Goal: Task Accomplishment & Management: Manage account settings

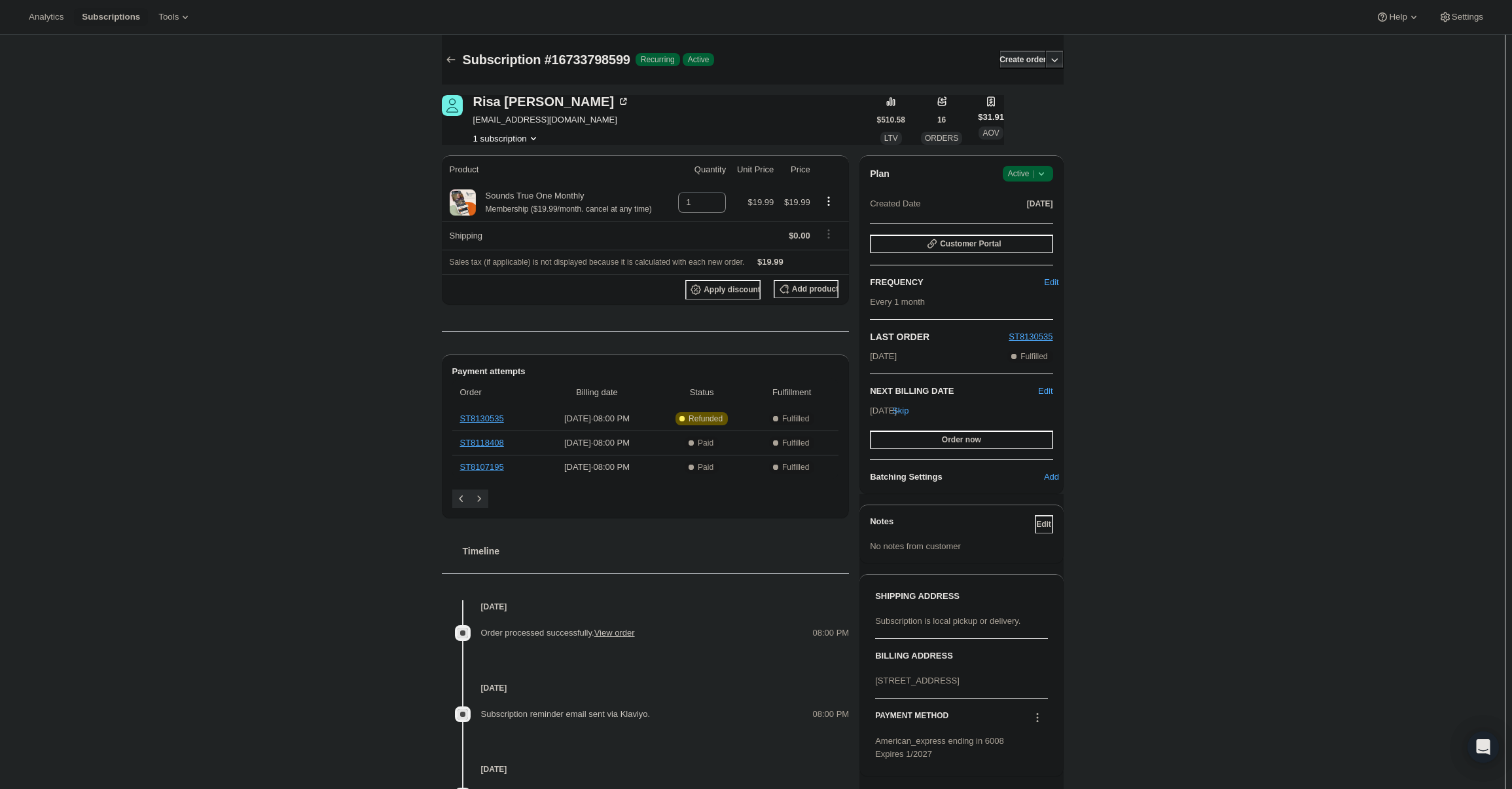
click at [1039, 175] on icon at bounding box center [1042, 173] width 13 height 13
click at [1031, 217] on span "Cancel subscription" at bounding box center [1032, 222] width 74 height 9
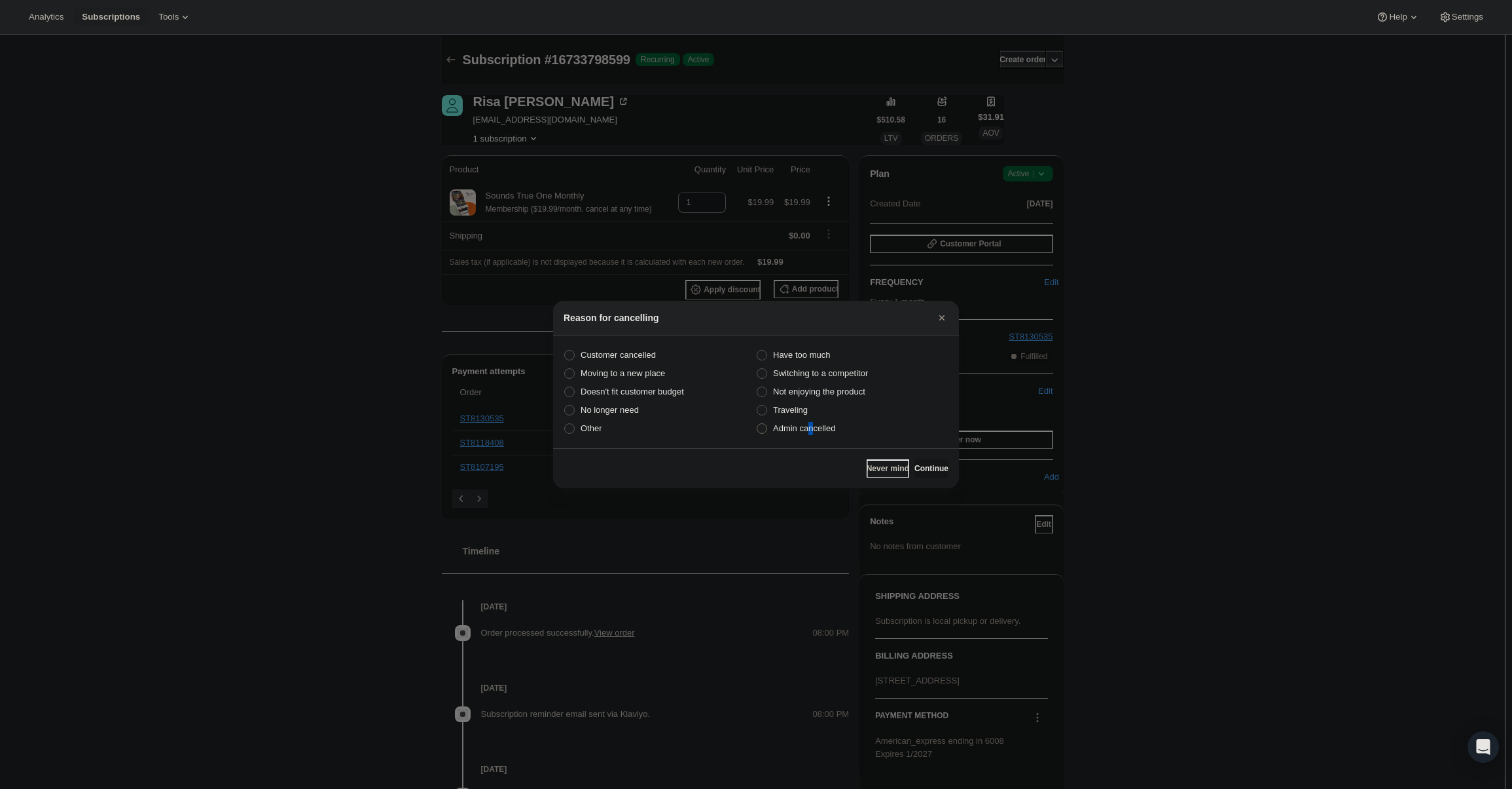
click at [811, 427] on span "Admin cancelled" at bounding box center [805, 428] width 62 height 9
click at [831, 435] on label "Admin cancelled" at bounding box center [853, 428] width 192 height 18
click at [757, 424] on input "Admin cancelled" at bounding box center [756, 423] width 1 height 1
radio input "true"
drag, startPoint x: 931, startPoint y: 469, endPoint x: 922, endPoint y: 461, distance: 12.0
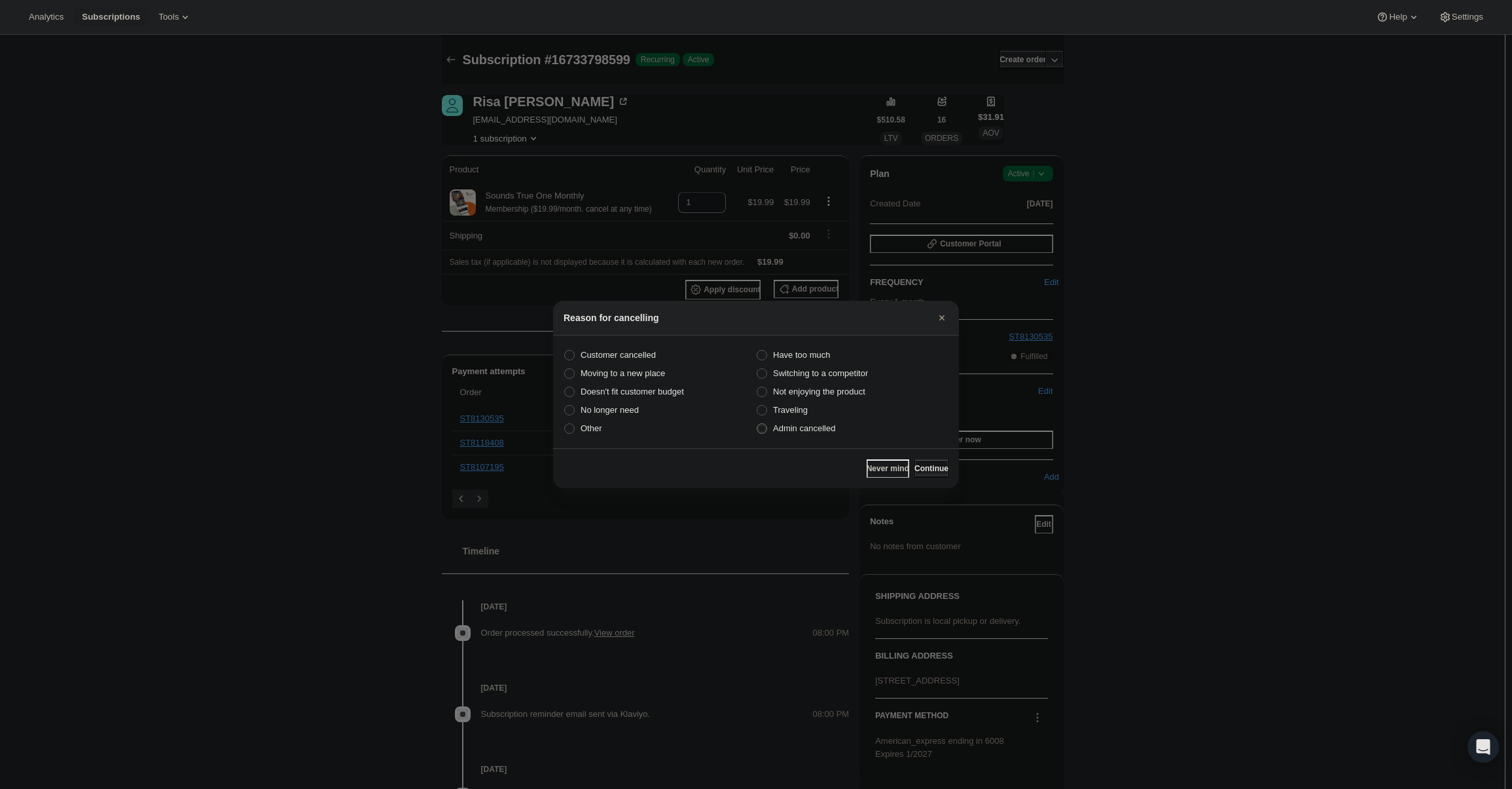
click at [929, 469] on span "Continue" at bounding box center [932, 468] width 34 height 10
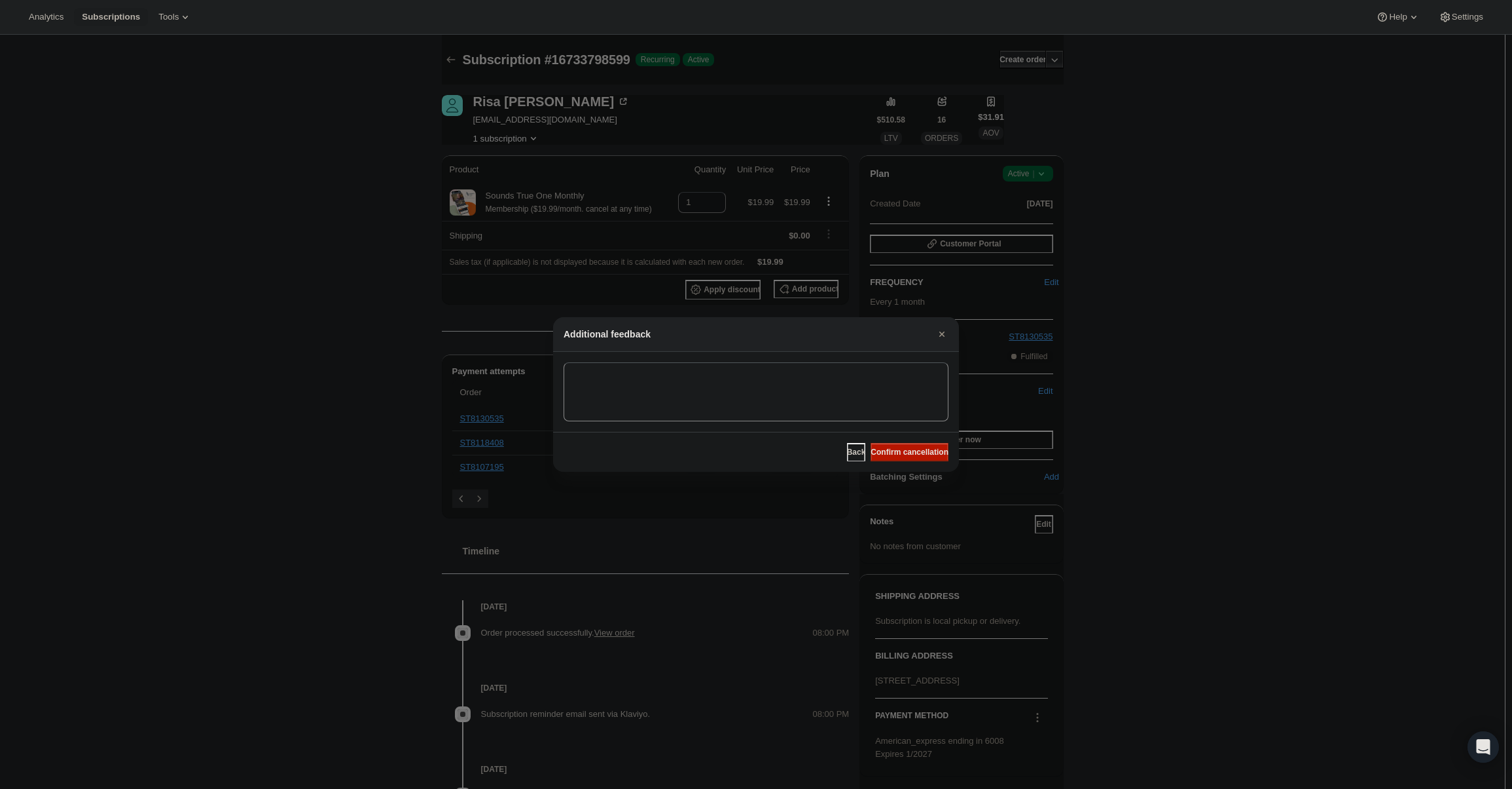
drag, startPoint x: 917, startPoint y: 452, endPoint x: 769, endPoint y: 372, distance: 168.2
click at [915, 452] on span "Confirm cancellation" at bounding box center [909, 452] width 78 height 10
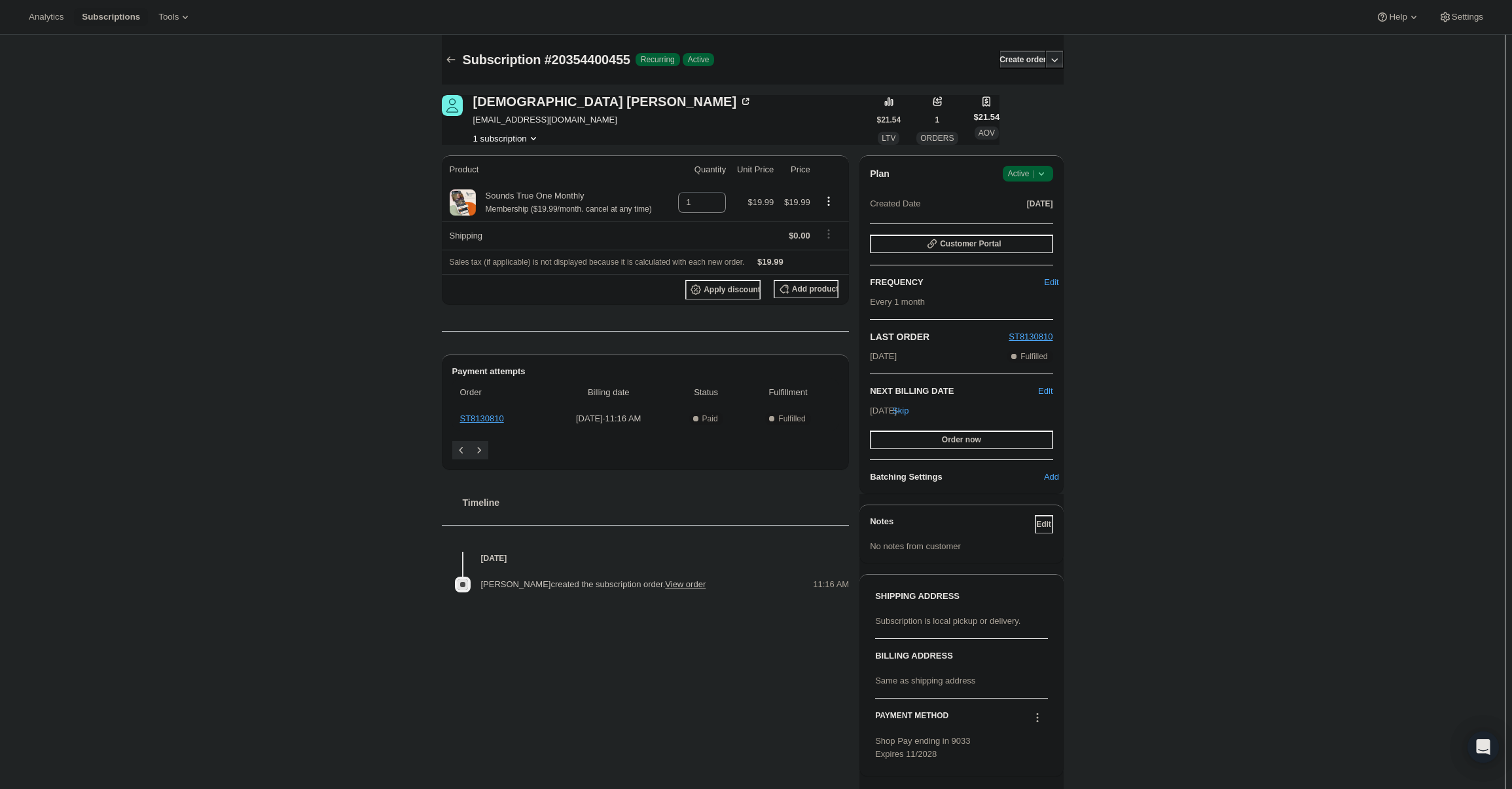
click at [1046, 177] on icon at bounding box center [1042, 173] width 13 height 13
drag, startPoint x: 1046, startPoint y: 181, endPoint x: 1049, endPoint y: 220, distance: 39.1
click at [1049, 220] on ul "Pause subscription Cancel subscription" at bounding box center [1032, 210] width 82 height 43
click at [1049, 220] on span "Cancel subscription" at bounding box center [1032, 222] width 74 height 9
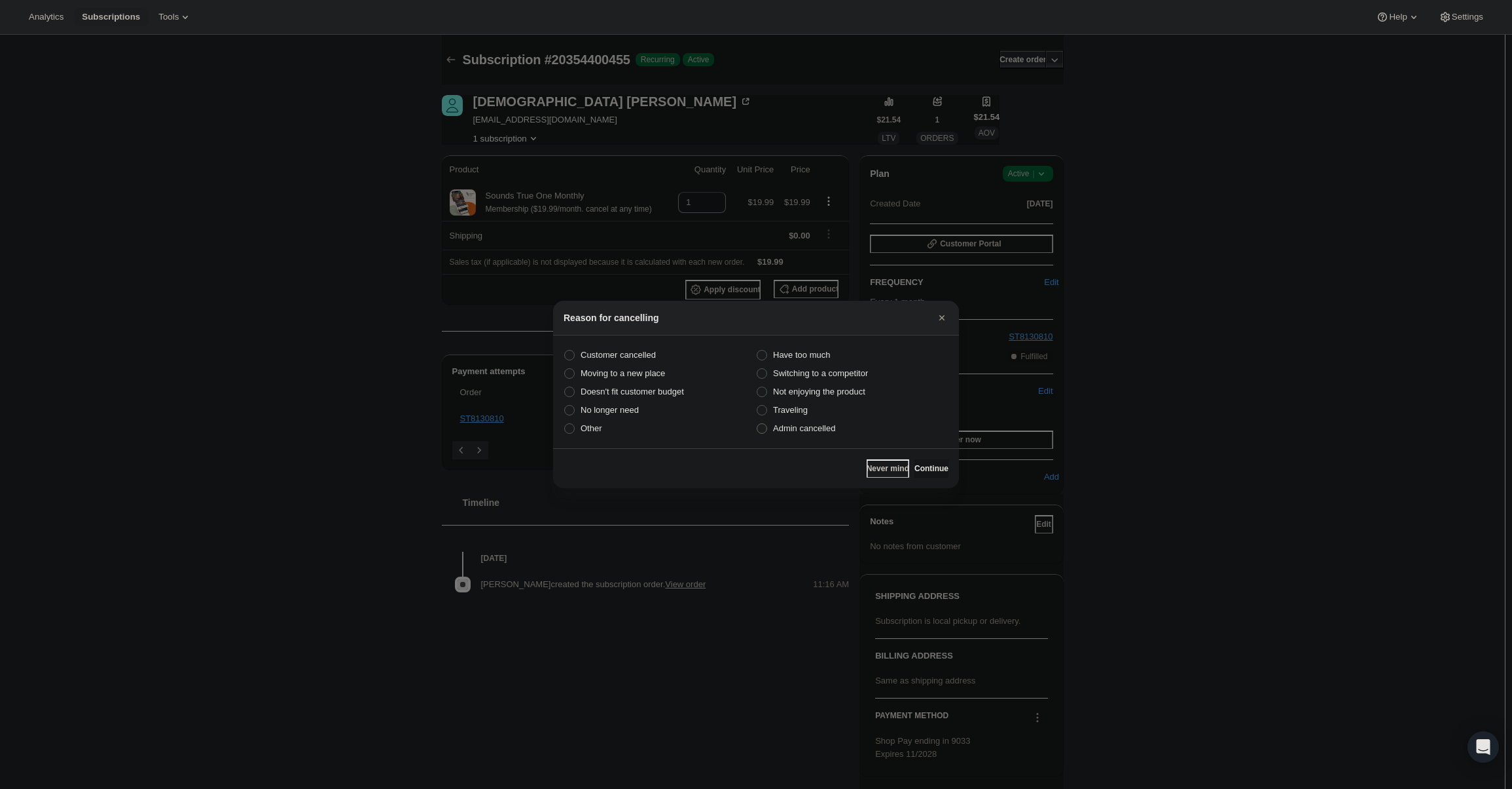
click at [854, 425] on label "Admin cancelled" at bounding box center [853, 428] width 192 height 18
click at [757, 424] on input "Admin cancelled" at bounding box center [756, 423] width 1 height 1
radio input "true"
drag, startPoint x: 944, startPoint y: 465, endPoint x: 930, endPoint y: 454, distance: 17.8
click at [936, 458] on div "Never mind Continue" at bounding box center [756, 468] width 406 height 40
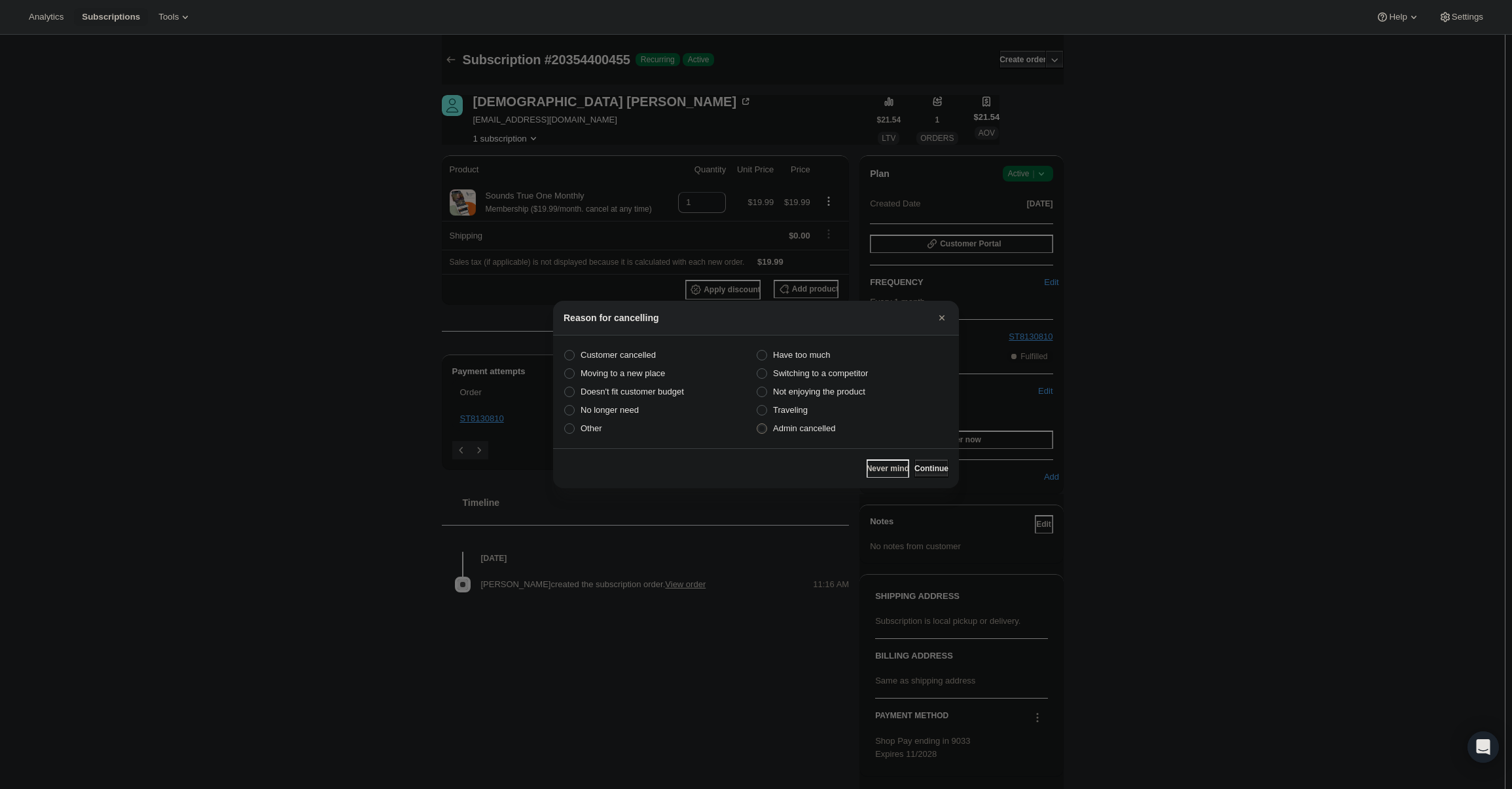
drag, startPoint x: 921, startPoint y: 446, endPoint x: 923, endPoint y: 465, distance: 19.1
click at [920, 449] on div "Reason for cancelling Customer cancelled Have too much Moving to a new place Sw…" at bounding box center [756, 394] width 406 height 188
drag, startPoint x: 923, startPoint y: 465, endPoint x: 921, endPoint y: 456, distance: 9.2
click at [923, 465] on span "Continue" at bounding box center [932, 468] width 34 height 10
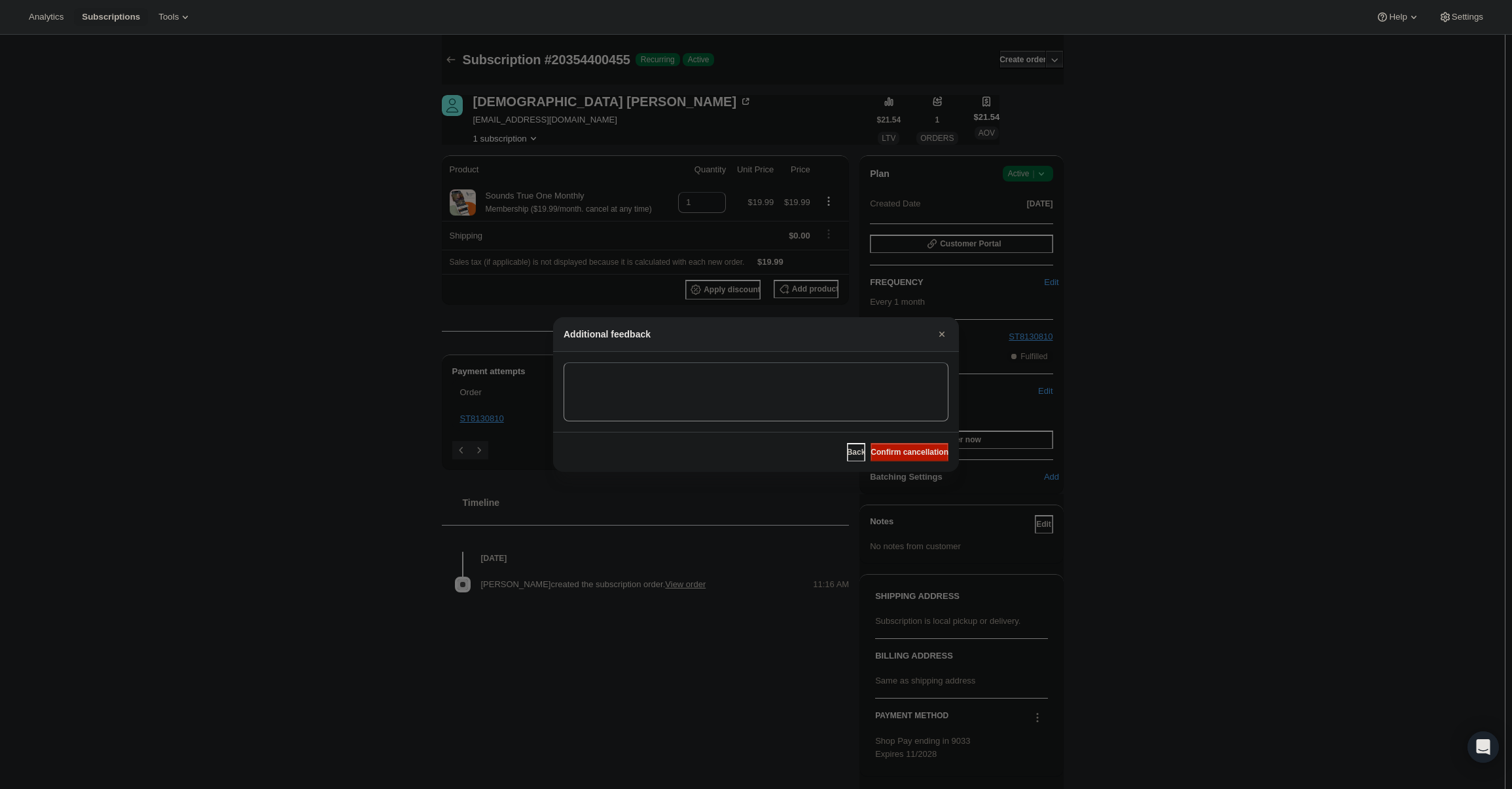
click at [917, 438] on div "Back Confirm cancellation" at bounding box center [756, 452] width 406 height 40
click at [924, 445] on button "Confirm cancellation" at bounding box center [909, 452] width 78 height 18
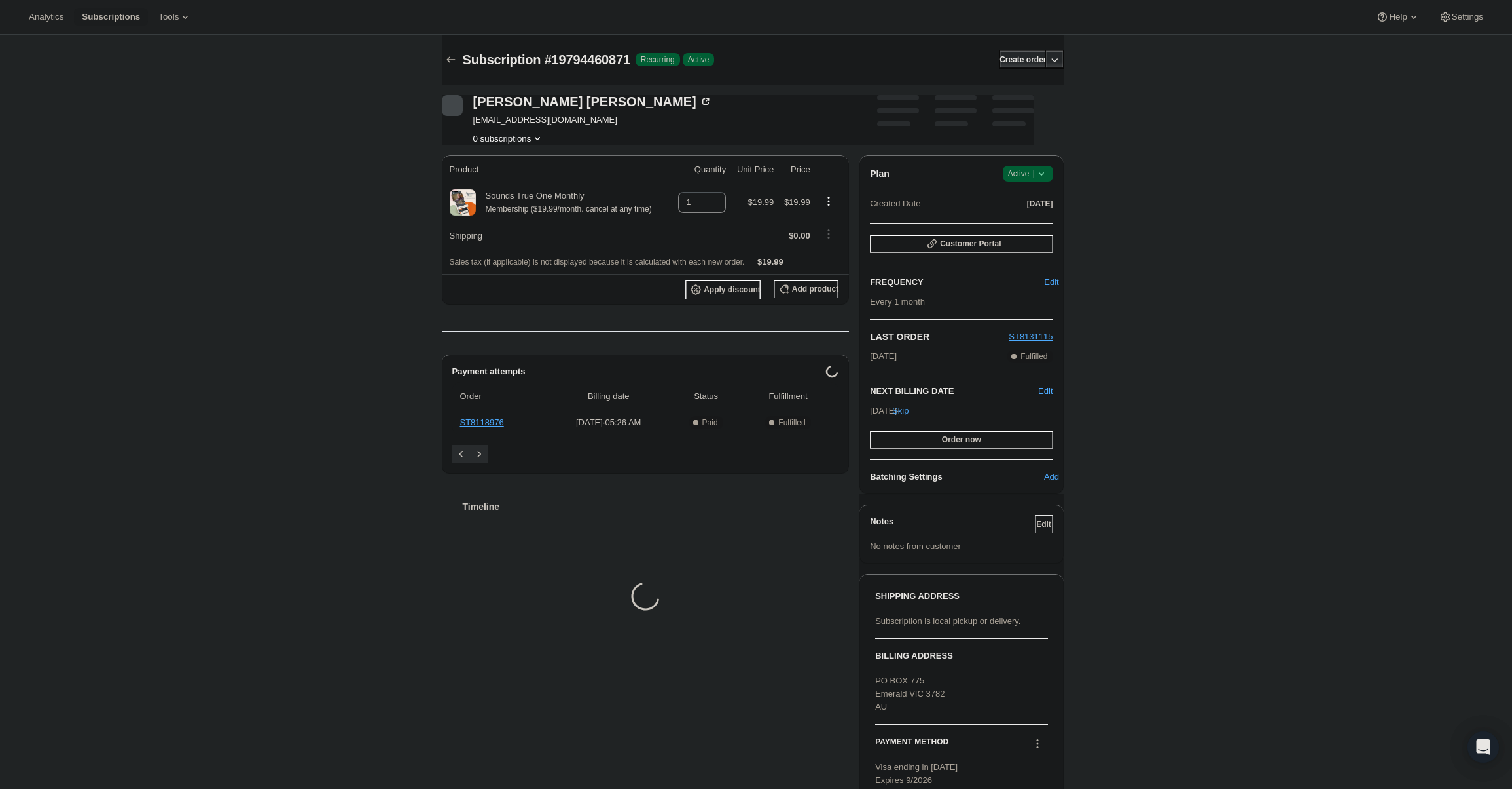
click at [1034, 178] on span "Active |" at bounding box center [1028, 173] width 40 height 13
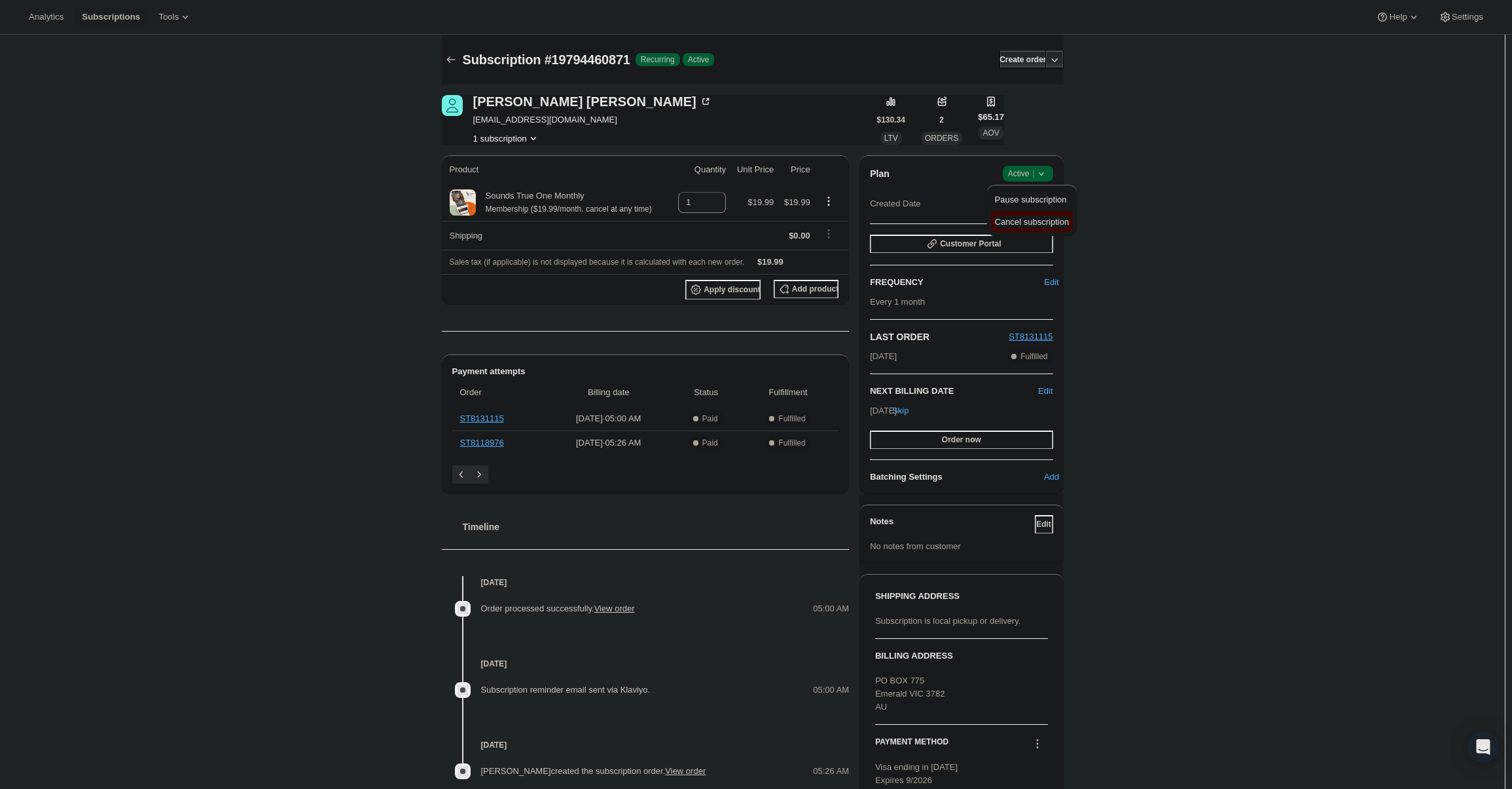
click at [1024, 213] on button "Cancel subscription" at bounding box center [1032, 222] width 82 height 21
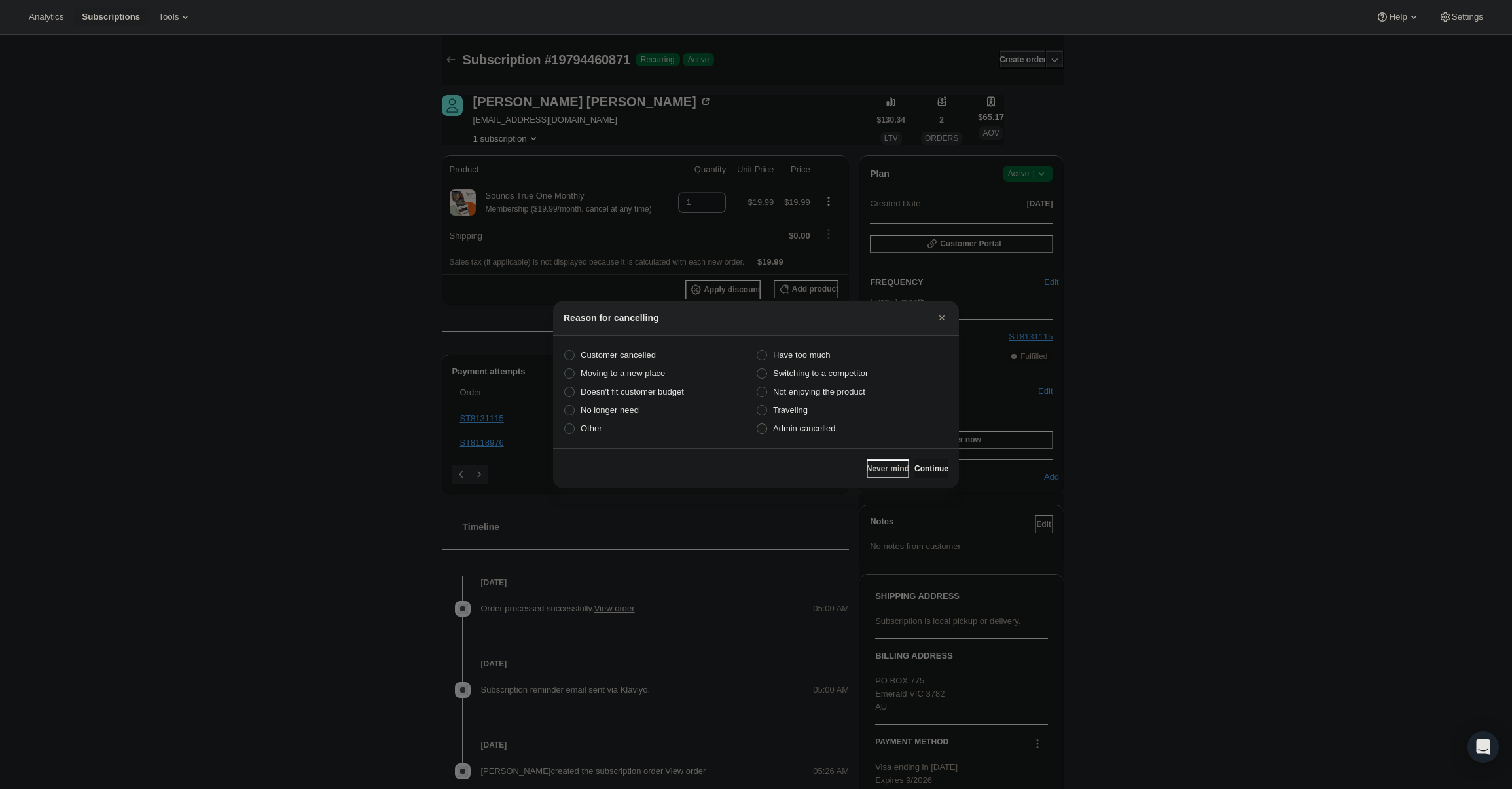
click at [802, 424] on span "Admin cancelled" at bounding box center [805, 428] width 62 height 9
click at [757, 424] on input "Admin cancelled" at bounding box center [756, 423] width 1 height 1
radio input "true"
drag, startPoint x: 921, startPoint y: 471, endPoint x: 909, endPoint y: 458, distance: 17.7
click at [918, 468] on span "Continue" at bounding box center [932, 468] width 34 height 10
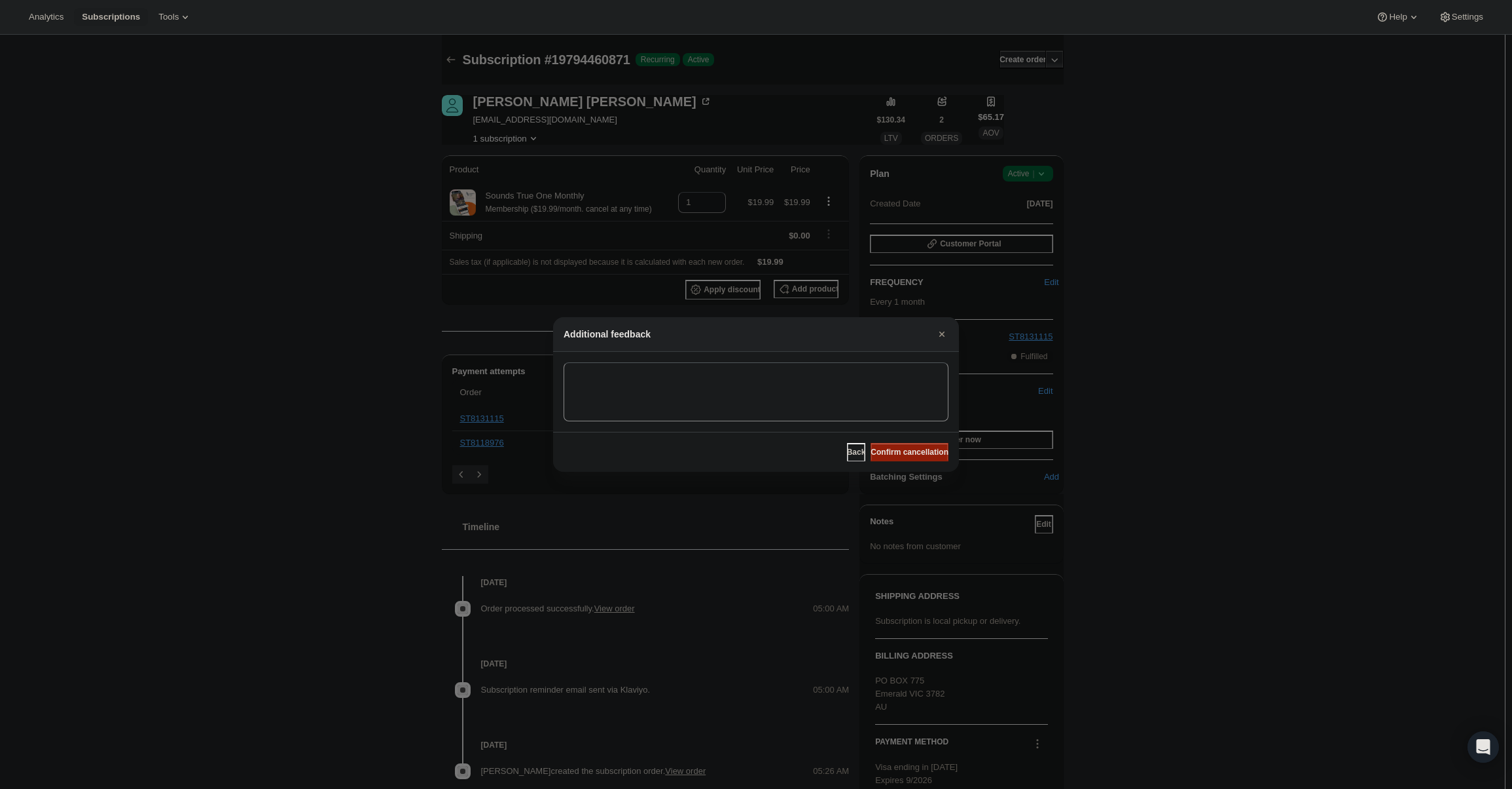
click at [908, 458] on button "Confirm cancellation" at bounding box center [909, 452] width 78 height 18
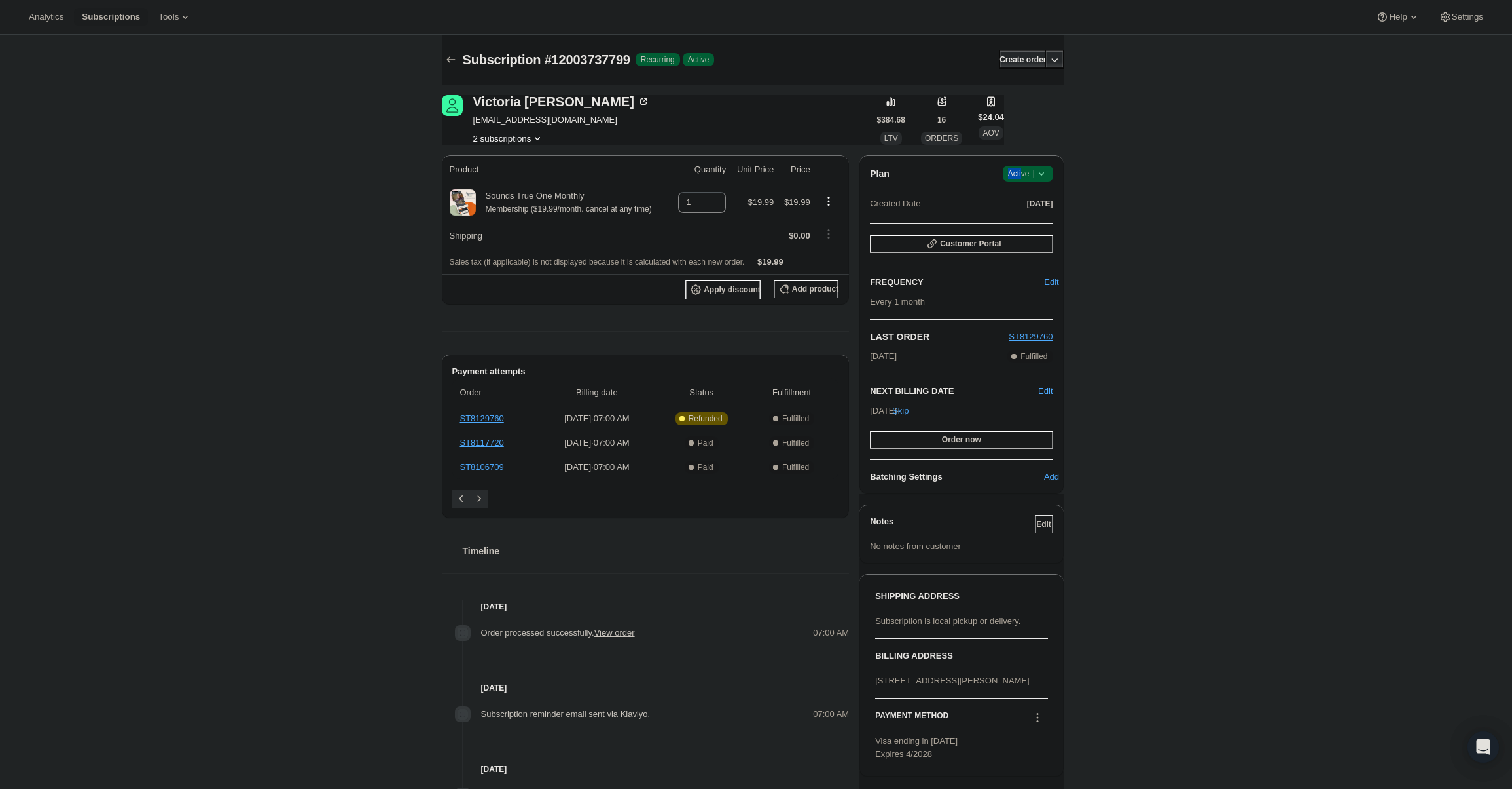
click at [1025, 168] on div "Plan Success Active | Created Date Aug 19, 2024 Customer Portal FREQUENCY Edit …" at bounding box center [961, 324] width 203 height 338
drag, startPoint x: 1032, startPoint y: 173, endPoint x: 1037, endPoint y: 180, distance: 8.6
click at [1032, 173] on span "Active |" at bounding box center [1028, 173] width 40 height 13
click at [1039, 179] on icon at bounding box center [1042, 173] width 13 height 13
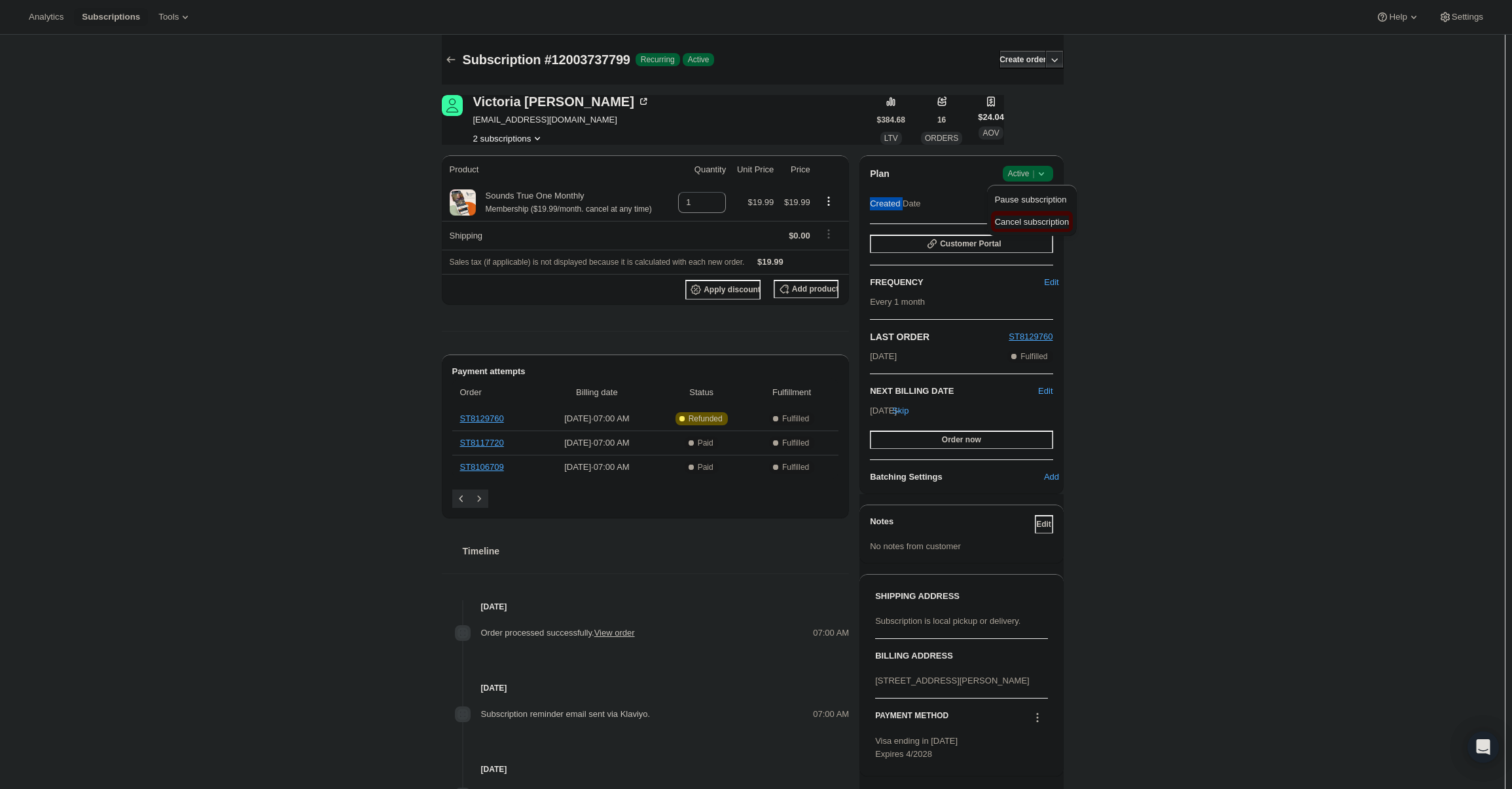
click at [1038, 220] on span "Cancel subscription" at bounding box center [1032, 222] width 74 height 9
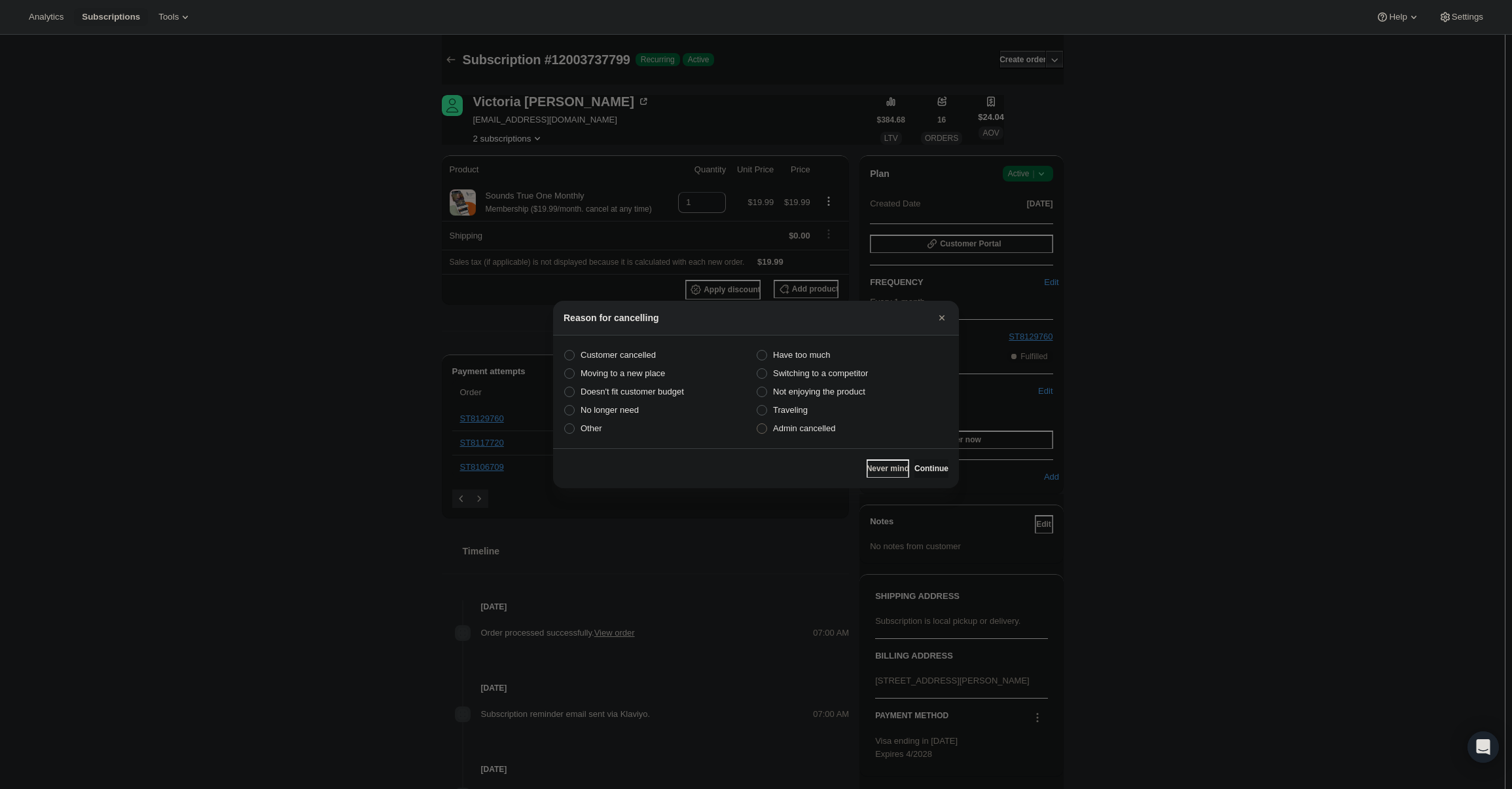
click at [837, 422] on label "Admin cancelled" at bounding box center [853, 428] width 192 height 18
click at [757, 423] on input "Admin cancelled" at bounding box center [756, 423] width 1 height 1
radio input "true"
drag, startPoint x: 937, startPoint y: 472, endPoint x: 922, endPoint y: 450, distance: 26.6
click at [937, 471] on span "Continue" at bounding box center [932, 468] width 34 height 10
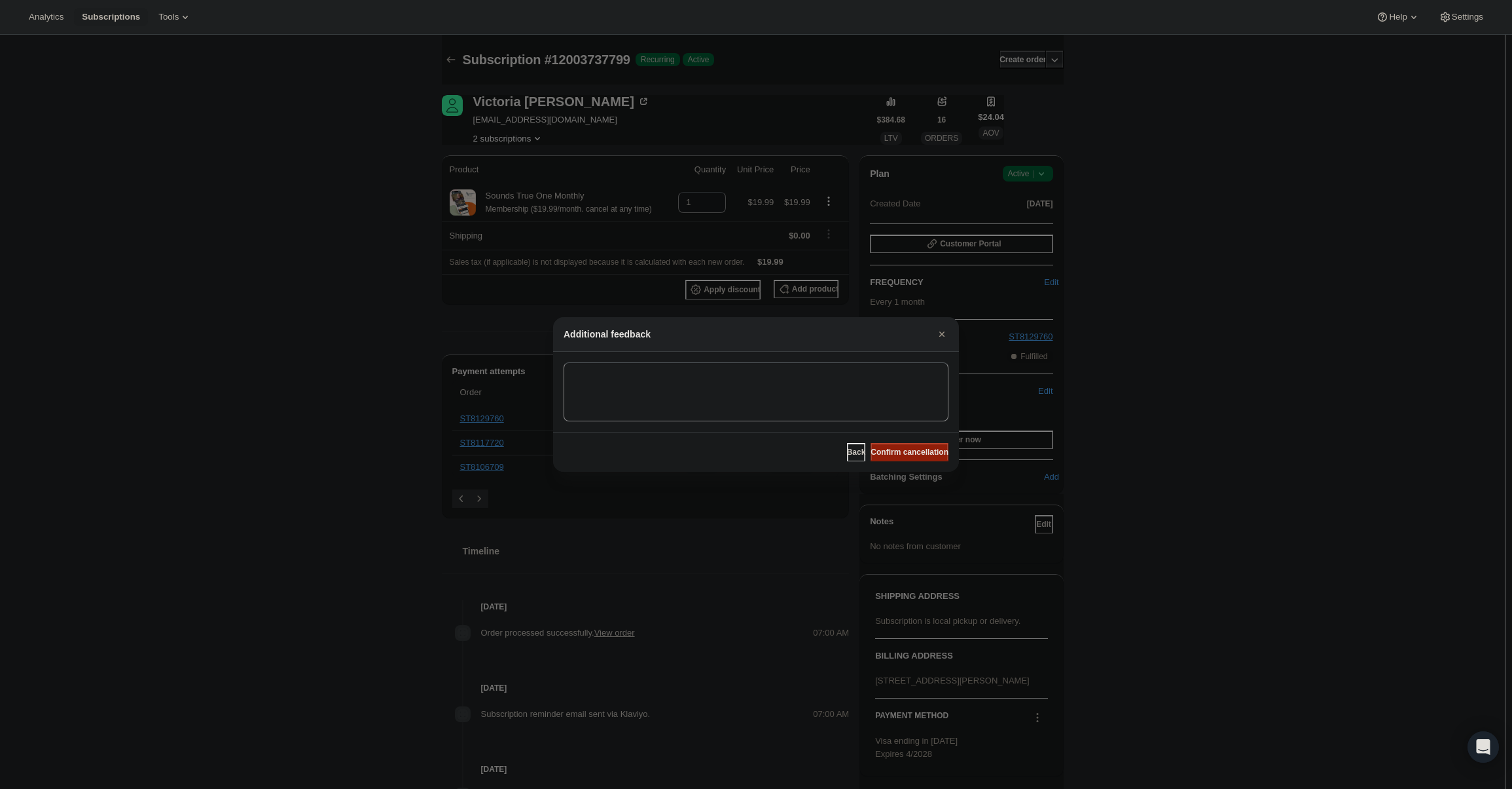
click at [919, 446] on button "Confirm cancellation" at bounding box center [909, 452] width 78 height 18
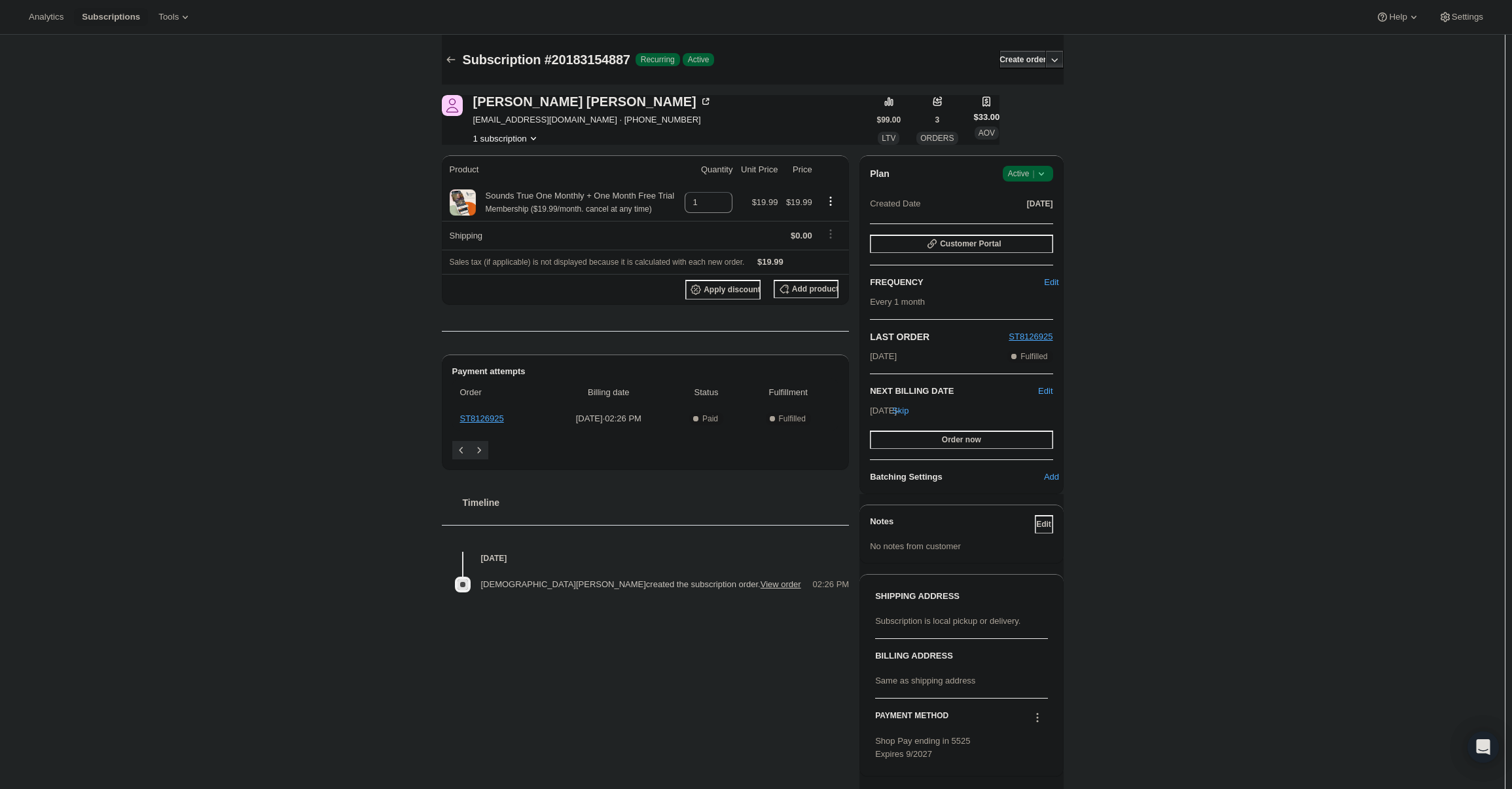
click at [1019, 178] on span "Active |" at bounding box center [1028, 173] width 40 height 13
click at [1025, 218] on span "Cancel subscription" at bounding box center [1032, 222] width 74 height 9
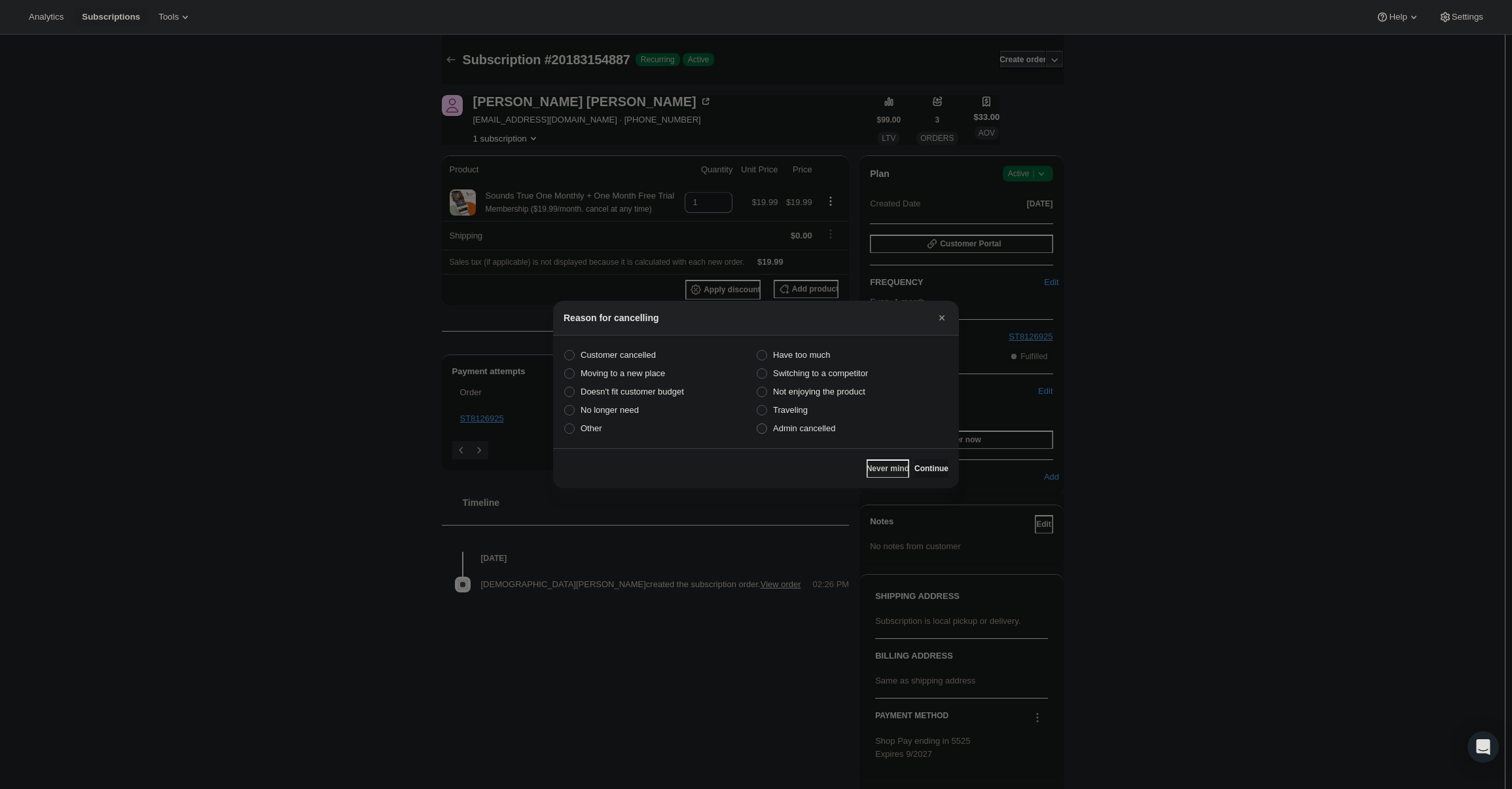
click at [830, 430] on span "Admin cancelled" at bounding box center [805, 428] width 62 height 9
click at [757, 424] on input "Admin cancelled" at bounding box center [756, 423] width 1 height 1
radio input "true"
drag, startPoint x: 918, startPoint y: 468, endPoint x: 905, endPoint y: 448, distance: 23.9
click at [918, 467] on span "Continue" at bounding box center [932, 468] width 34 height 10
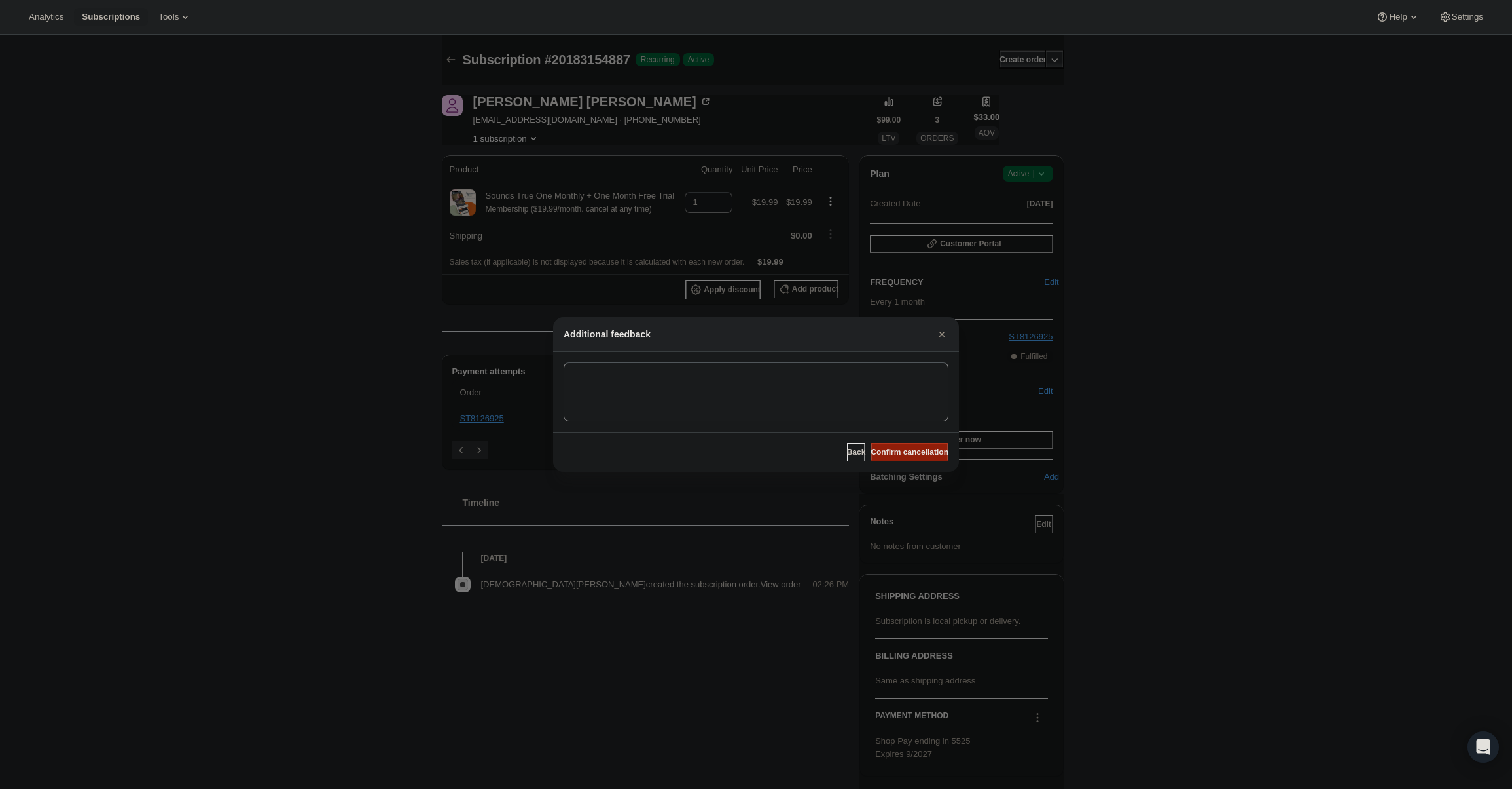
click at [905, 448] on span "Confirm cancellation" at bounding box center [909, 452] width 78 height 10
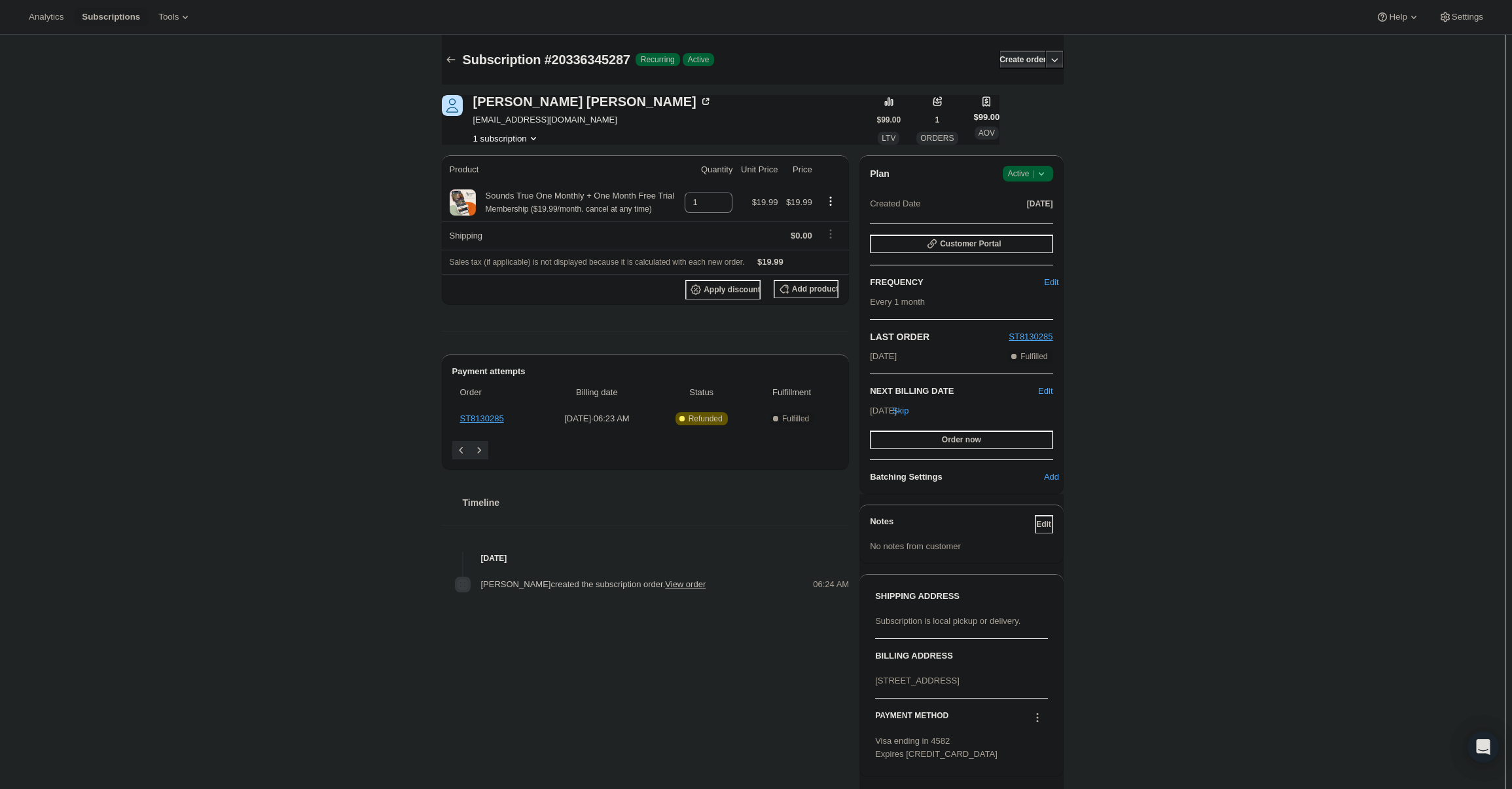
click at [1034, 173] on span "|" at bounding box center [1033, 173] width 2 height 10
click at [1022, 222] on span "Cancel subscription" at bounding box center [1032, 222] width 74 height 9
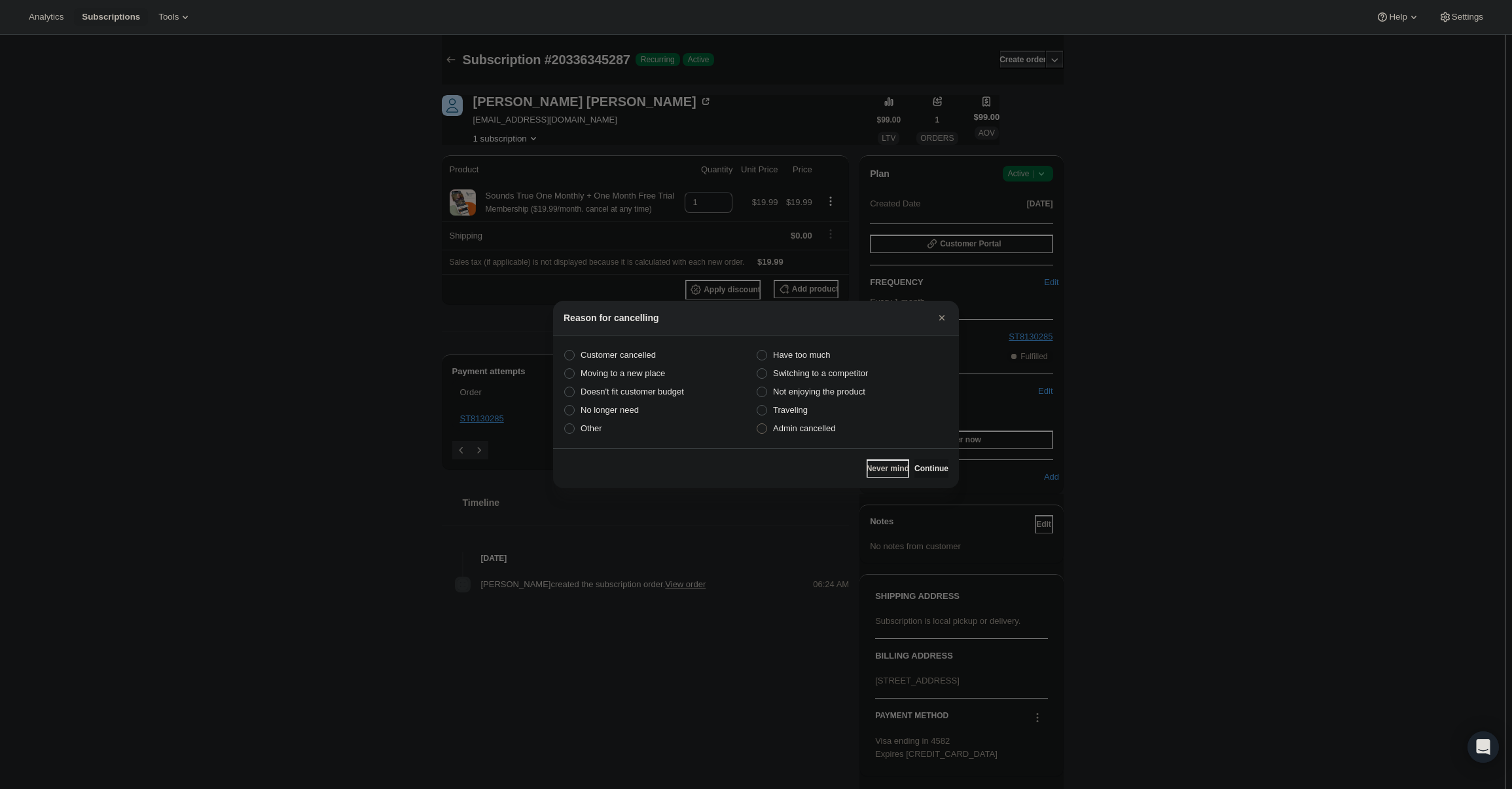
click at [782, 423] on span "Admin cancelled" at bounding box center [805, 428] width 62 height 9
click at [757, 423] on input "Admin cancelled" at bounding box center [756, 423] width 1 height 1
radio input "true"
drag, startPoint x: 920, startPoint y: 461, endPoint x: 906, endPoint y: 451, distance: 17.2
click at [919, 461] on button "Continue" at bounding box center [932, 468] width 34 height 18
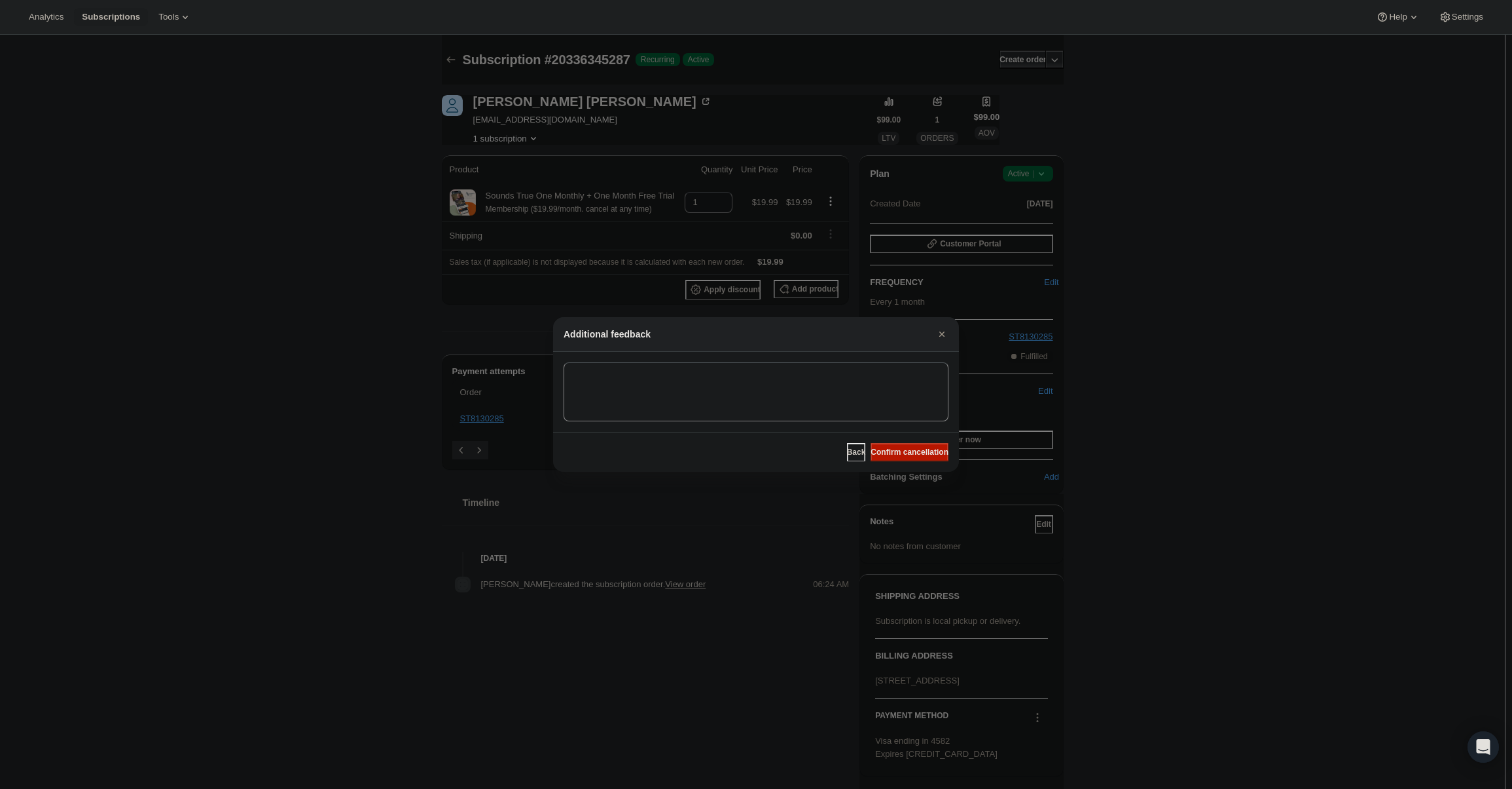
click at [903, 448] on span "Confirm cancellation" at bounding box center [909, 452] width 78 height 10
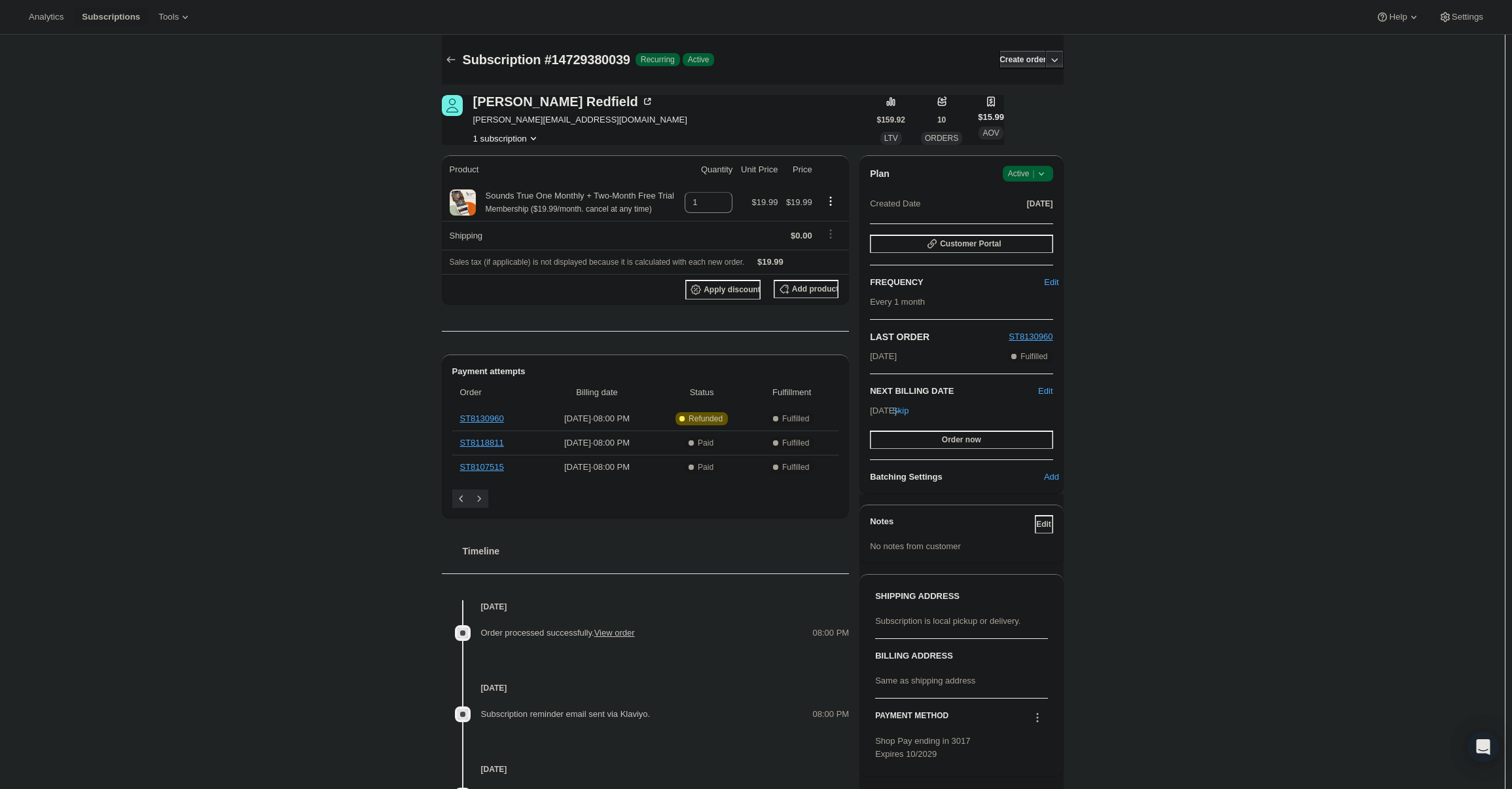
drag, startPoint x: 1057, startPoint y: 194, endPoint x: 1043, endPoint y: 178, distance: 21.3
click at [1052, 188] on div "Plan Success Active | Created Date [DATE] Customer Portal FREQUENCY Edit Every …" at bounding box center [961, 324] width 203 height 338
click at [1042, 178] on icon at bounding box center [1042, 173] width 13 height 13
click at [1045, 217] on span "Cancel subscription" at bounding box center [1032, 222] width 74 height 9
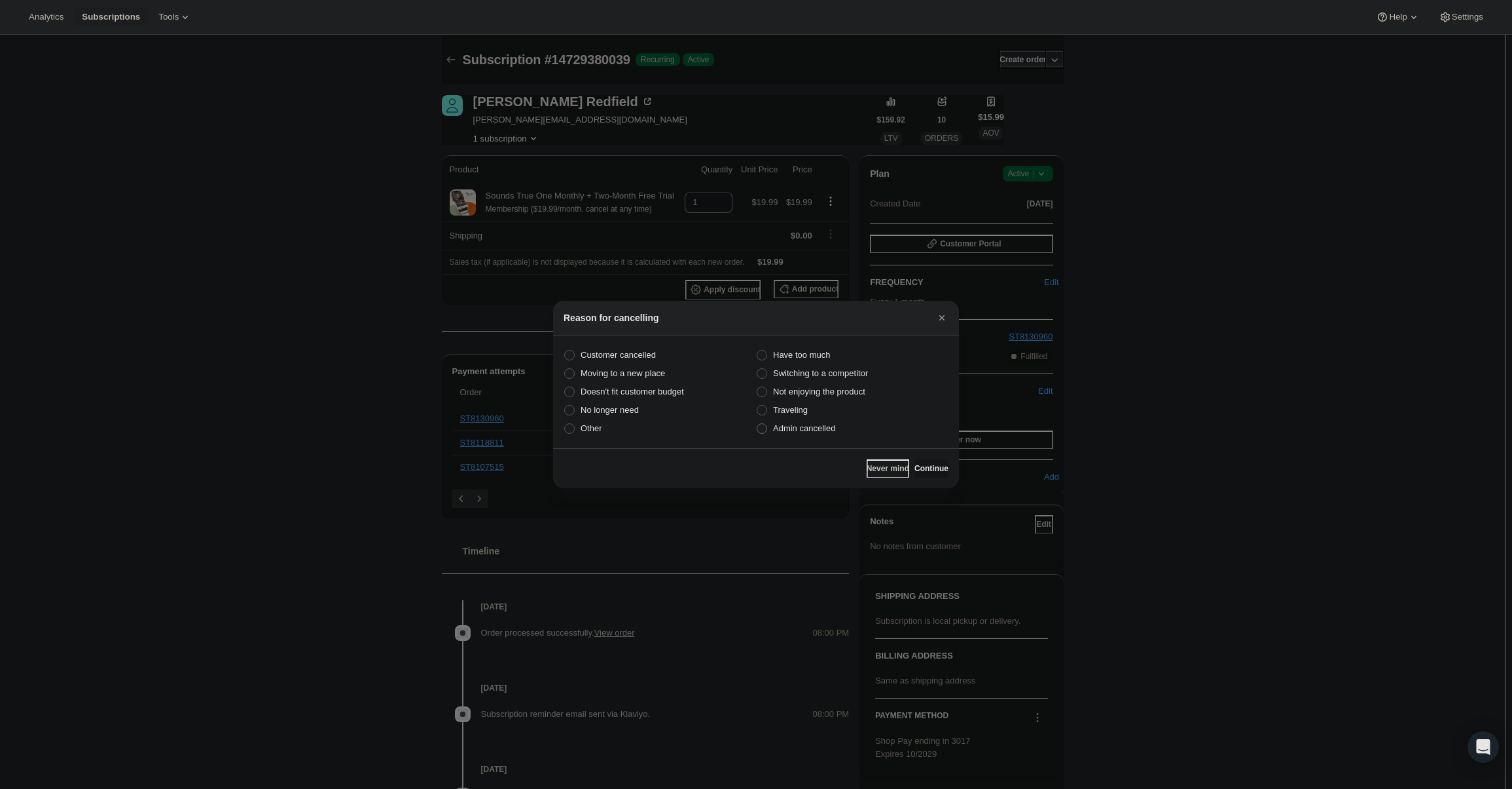
click at [813, 428] on span "Admin cancelled" at bounding box center [805, 428] width 62 height 9
click at [757, 424] on input "Admin cancelled" at bounding box center [756, 423] width 1 height 1
radio input "true"
drag, startPoint x: 951, startPoint y: 471, endPoint x: 943, endPoint y: 468, distance: 8.5
click at [945, 469] on div "Never mind Continue" at bounding box center [756, 468] width 406 height 40
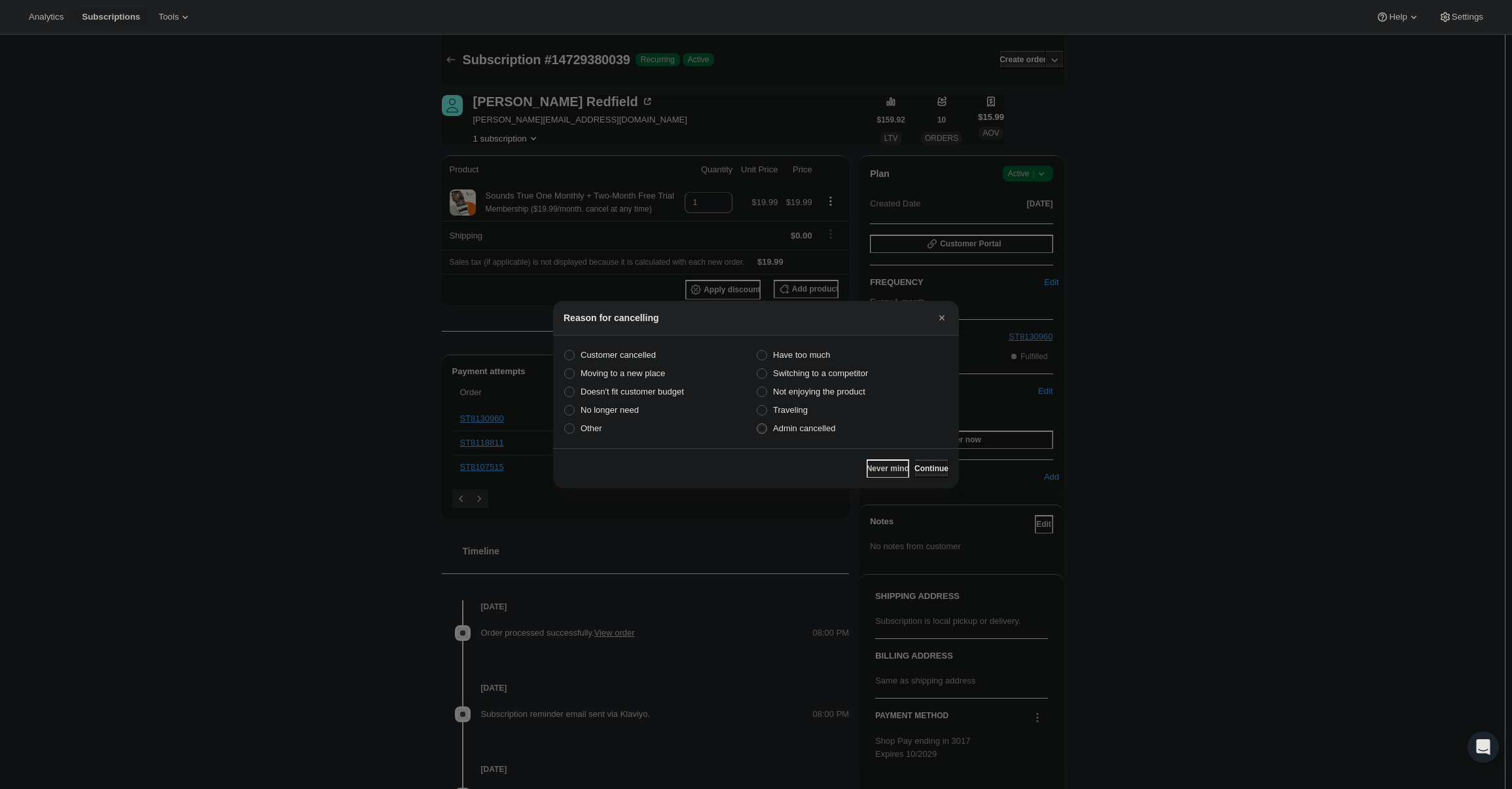
click at [936, 465] on span "Continue" at bounding box center [932, 468] width 34 height 10
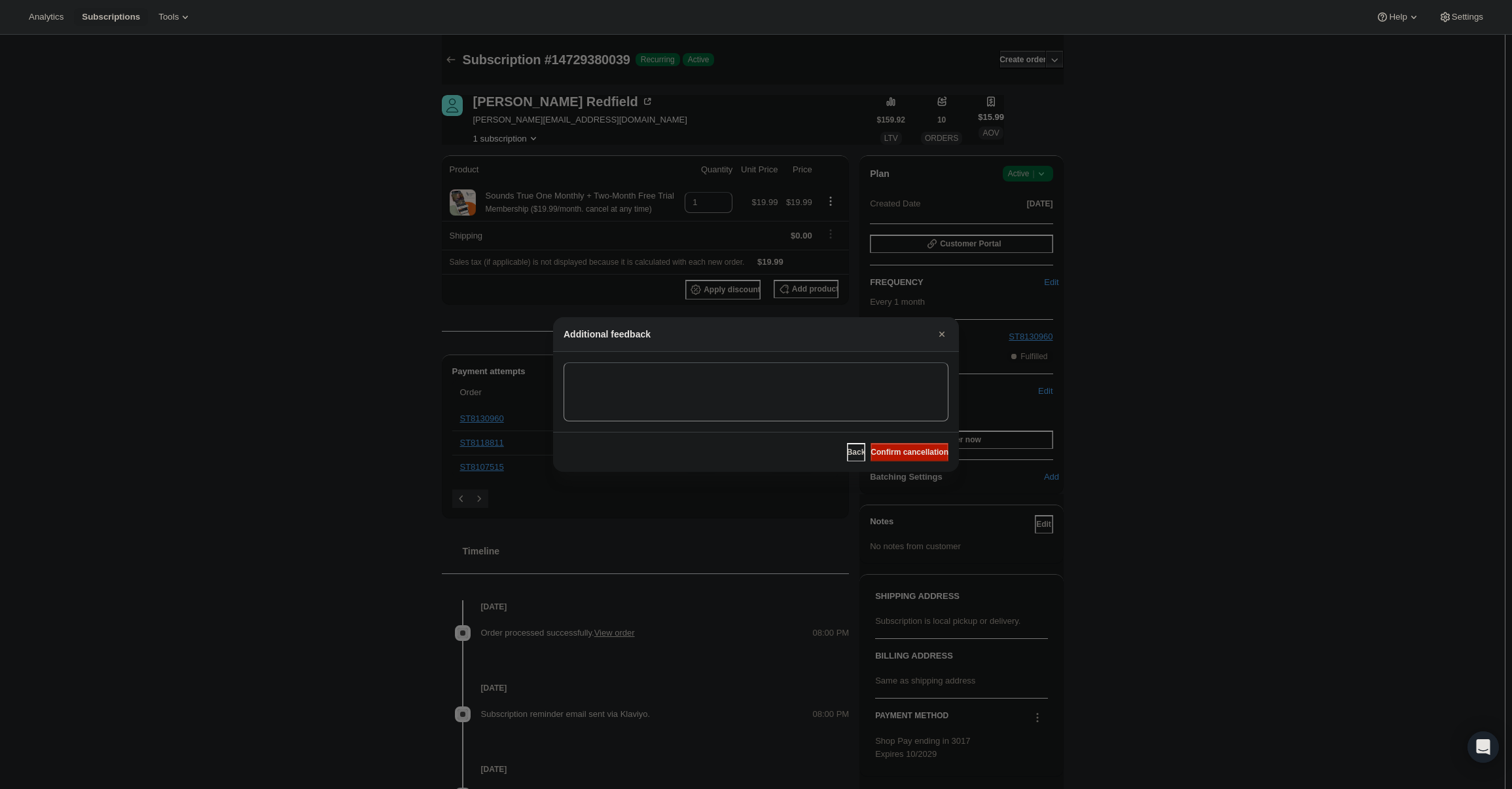
drag, startPoint x: 921, startPoint y: 452, endPoint x: 837, endPoint y: 411, distance: 93.5
click at [921, 452] on span "Confirm cancellation" at bounding box center [909, 452] width 78 height 10
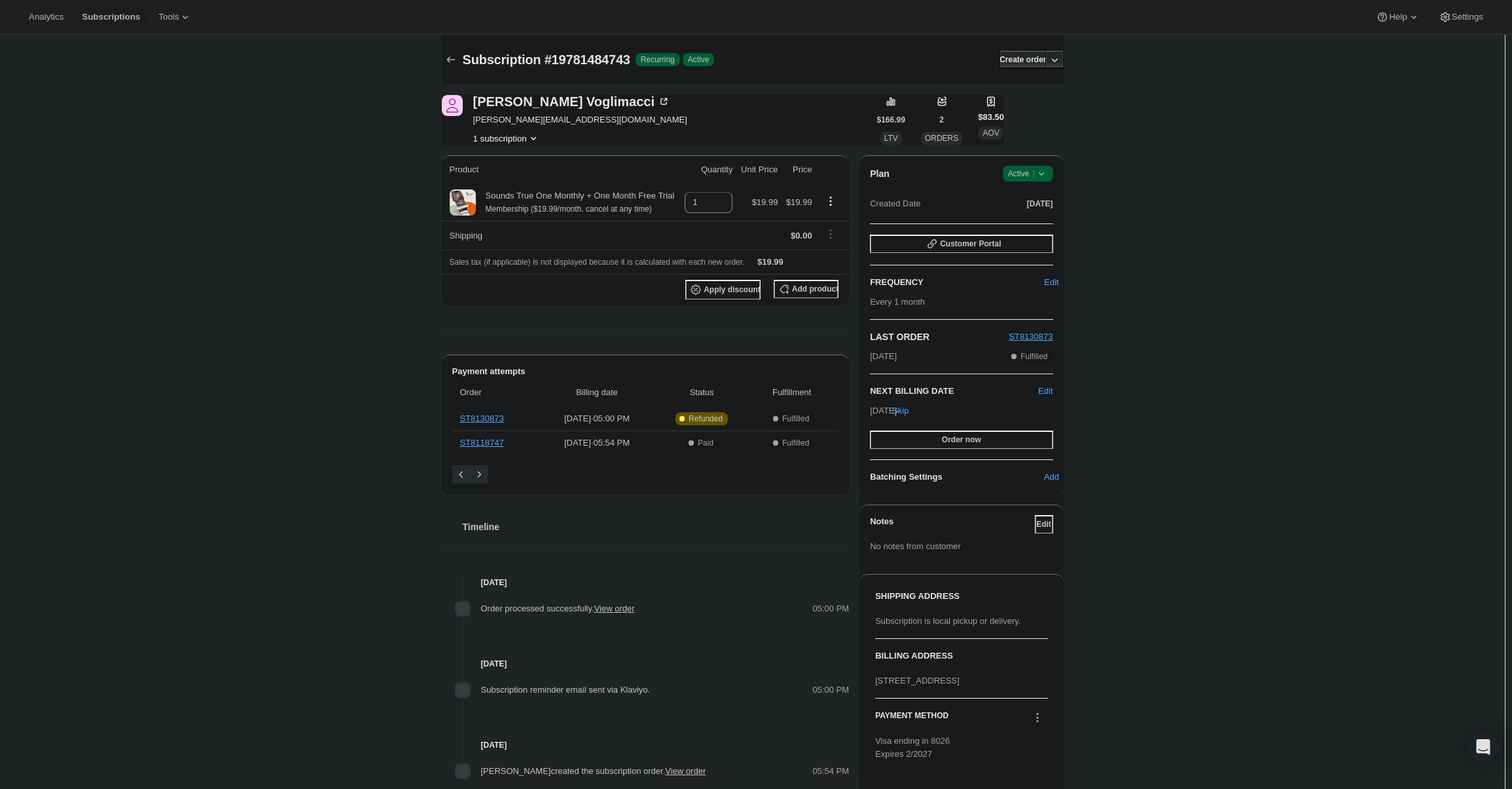
click at [1027, 167] on span "Success Active |" at bounding box center [1029, 173] width 51 height 16
click at [1037, 211] on button "Cancel subscription" at bounding box center [1032, 222] width 82 height 21
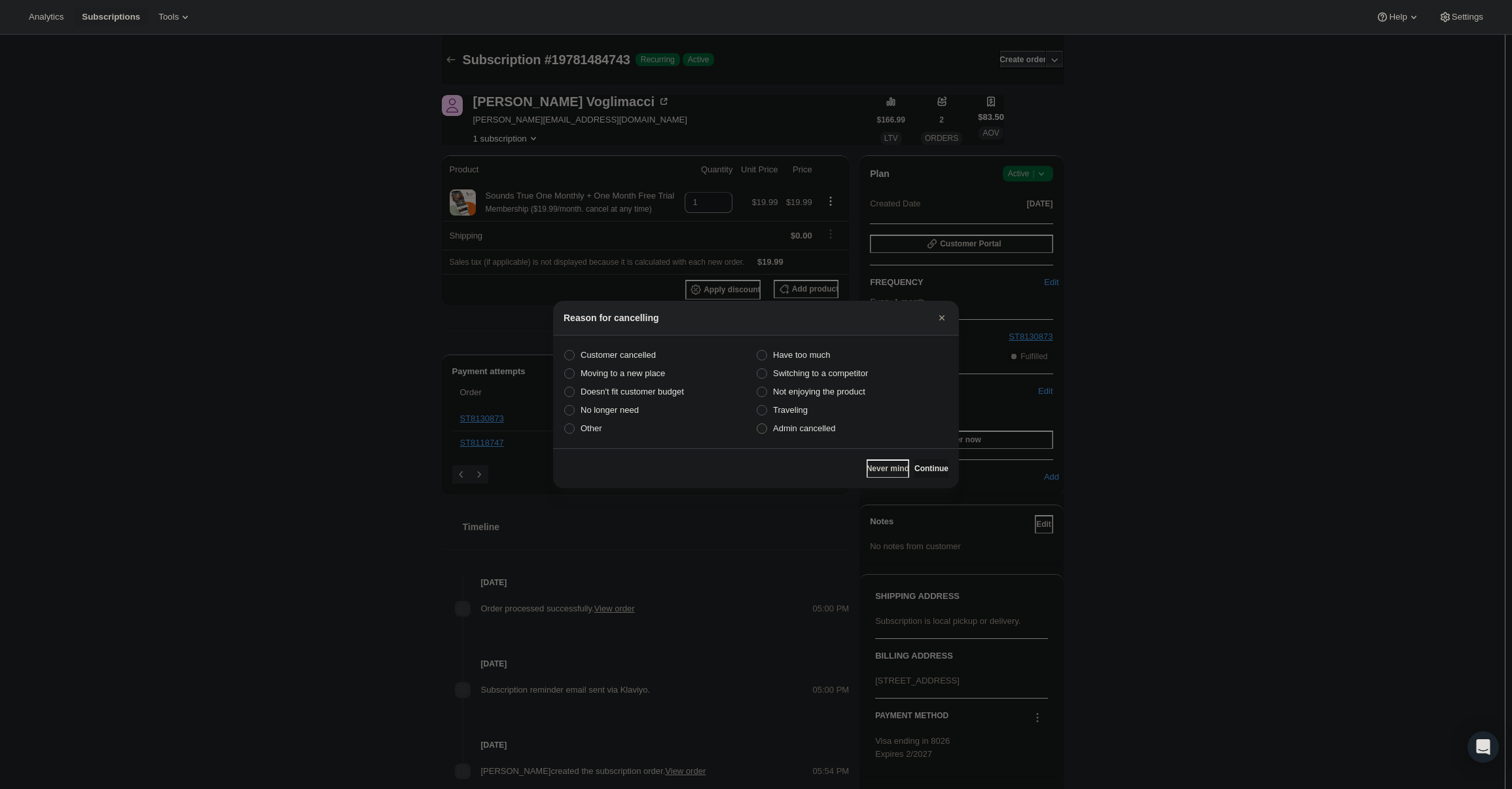
click at [825, 428] on span "Admin cancelled" at bounding box center [805, 428] width 62 height 9
click at [757, 424] on input "Admin cancelled" at bounding box center [756, 423] width 1 height 1
radio input "true"
click at [928, 456] on div "Never mind Continue" at bounding box center [756, 468] width 406 height 40
click at [926, 459] on button "Continue" at bounding box center [932, 468] width 34 height 18
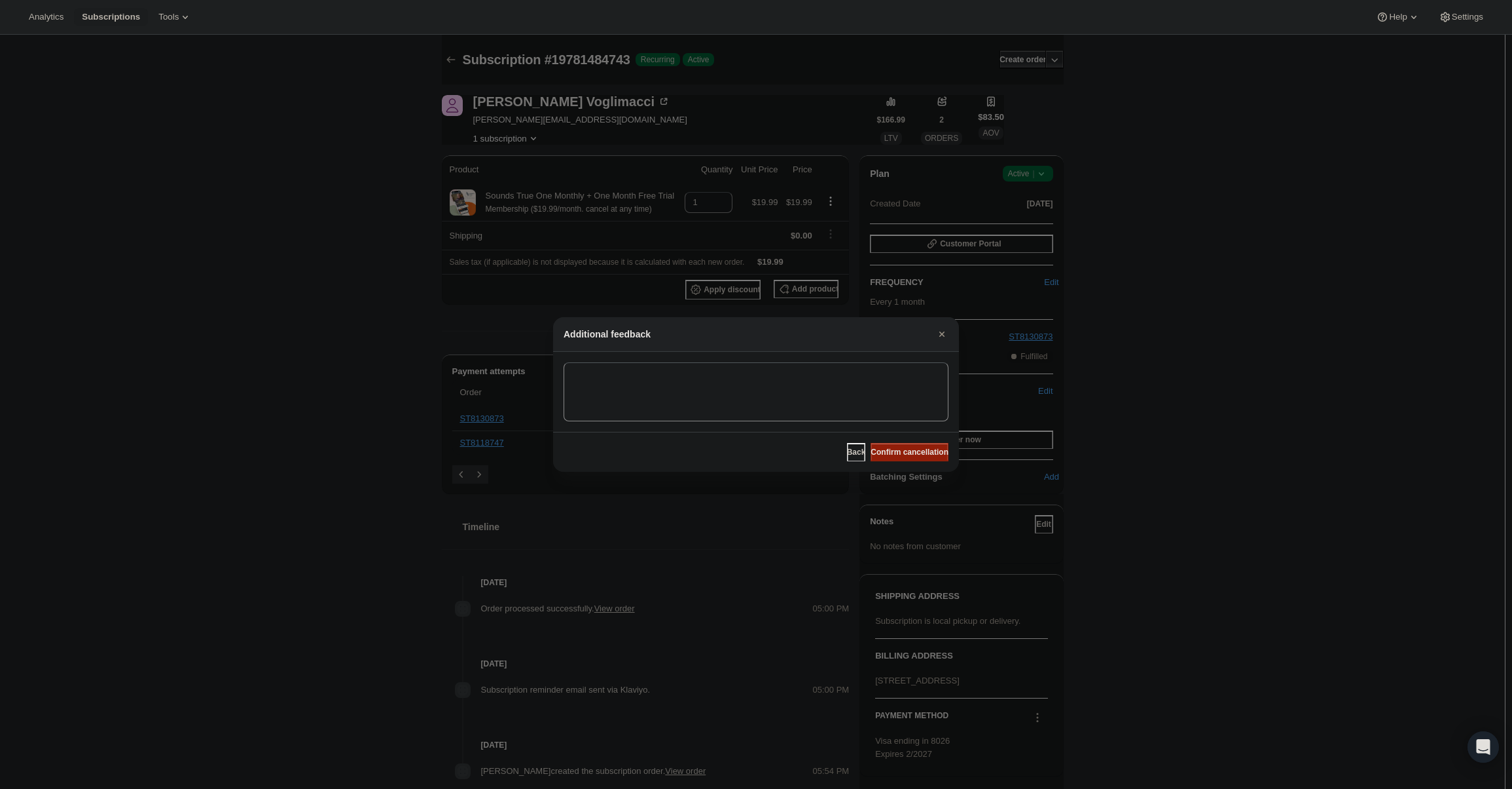
click at [918, 449] on span "Confirm cancellation" at bounding box center [909, 452] width 78 height 10
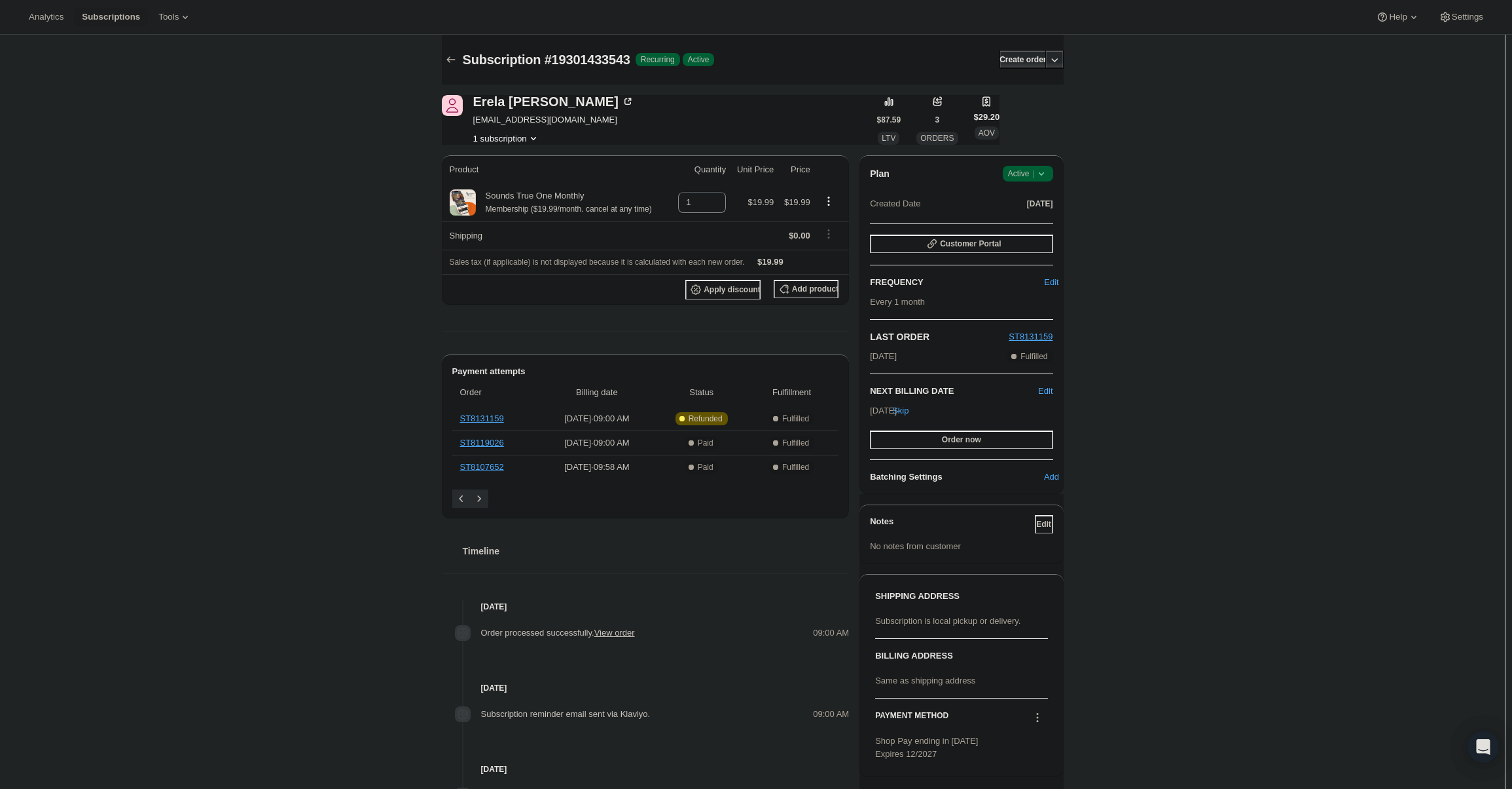
click at [1014, 174] on span "Active |" at bounding box center [1028, 173] width 40 height 13
click at [1022, 219] on span "Cancel subscription" at bounding box center [1032, 222] width 74 height 9
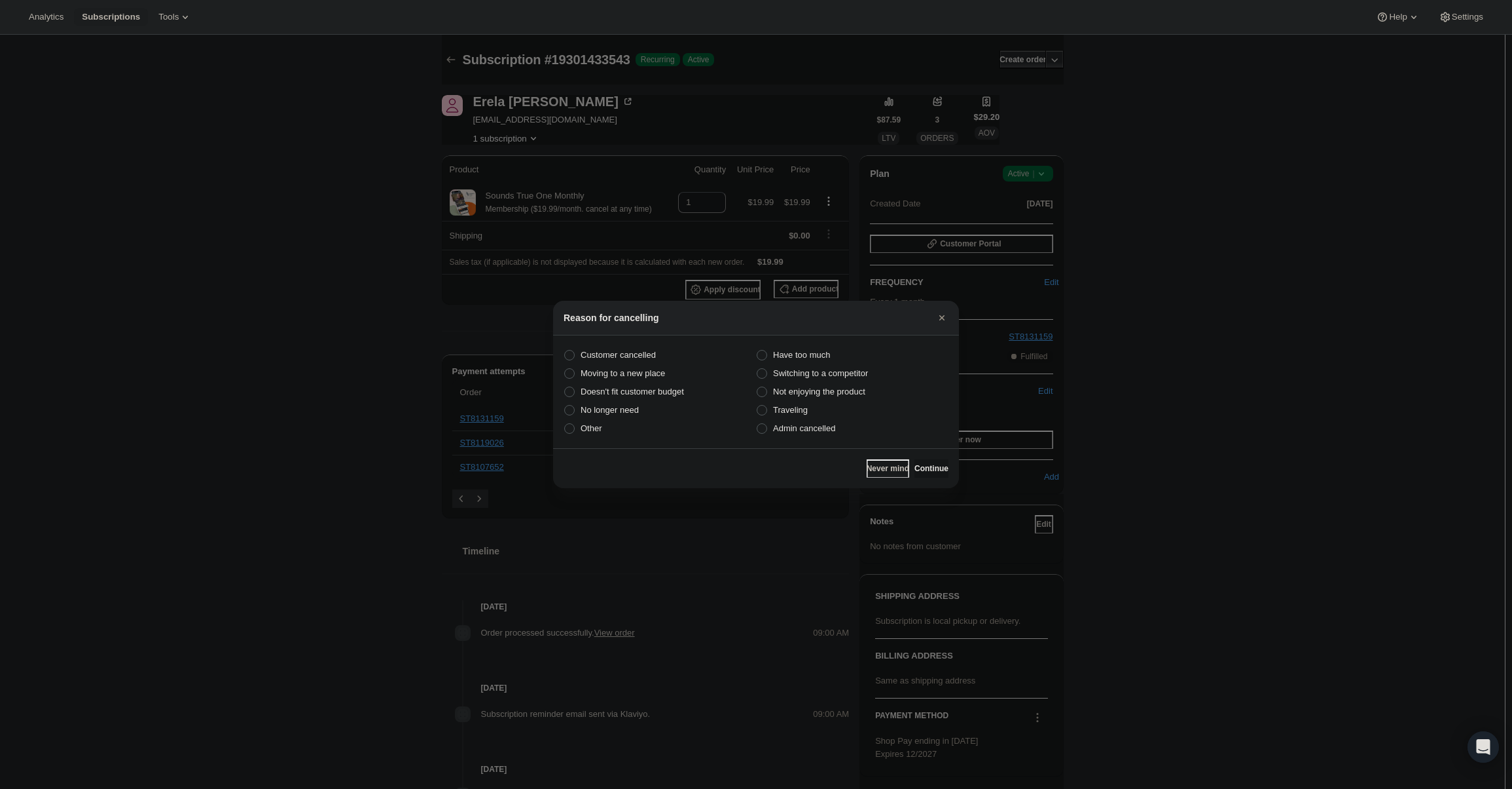
click at [830, 438] on section "Customer cancelled Have too much Moving to a new place Switching to a competito…" at bounding box center [756, 392] width 406 height 113
click at [828, 431] on span "Admin cancelled" at bounding box center [805, 428] width 62 height 9
click at [757, 424] on input "Admin cancelled" at bounding box center [756, 423] width 1 height 1
radio input "true"
drag, startPoint x: 919, startPoint y: 463, endPoint x: 914, endPoint y: 452, distance: 12.1
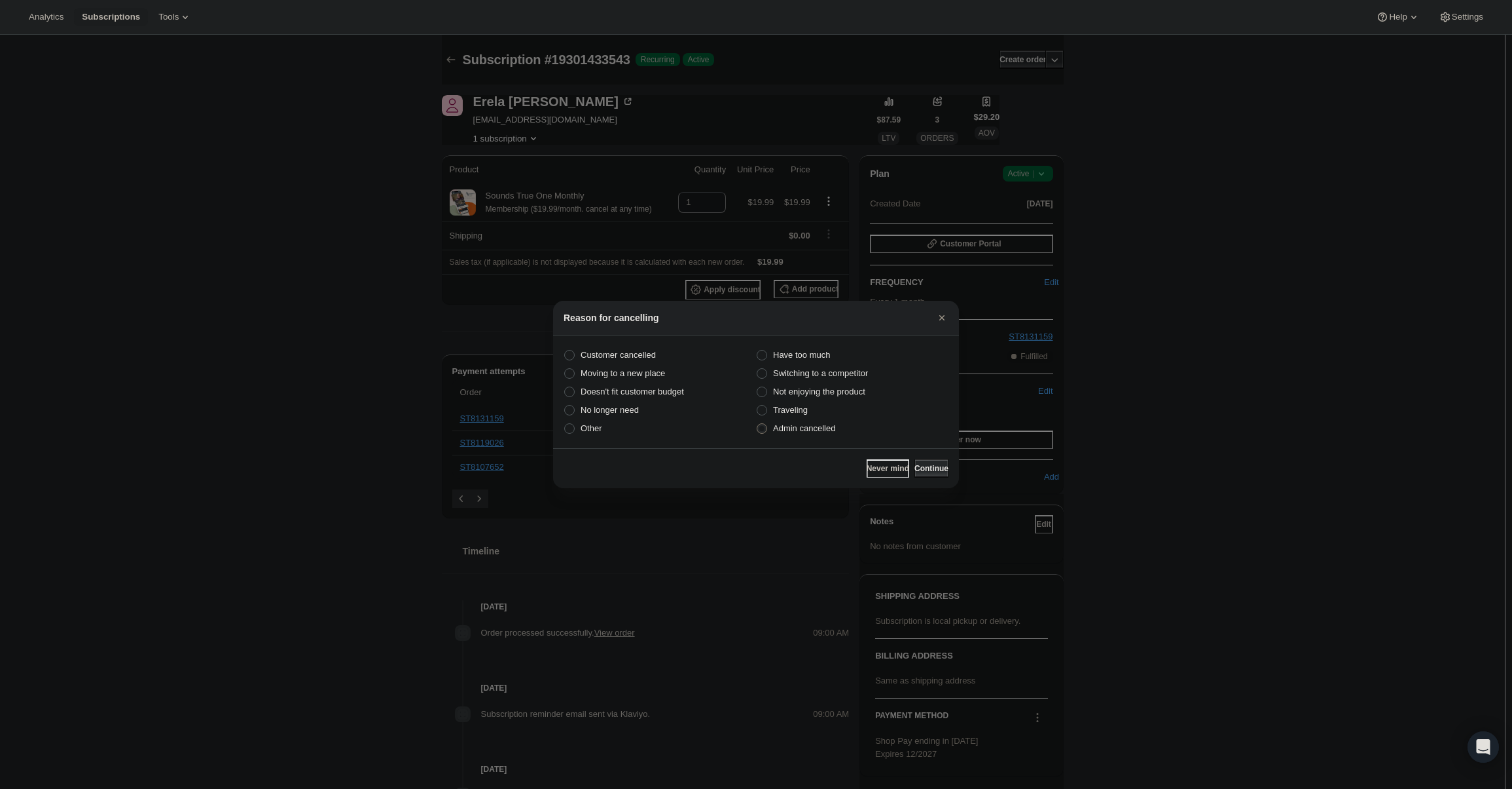
click at [919, 458] on div "Never mind Continue" at bounding box center [756, 468] width 406 height 40
click at [912, 452] on div "Never mind Continue" at bounding box center [756, 468] width 406 height 40
click at [913, 458] on div "Never mind Continue" at bounding box center [756, 468] width 406 height 40
click at [915, 462] on button "Continue" at bounding box center [932, 468] width 34 height 18
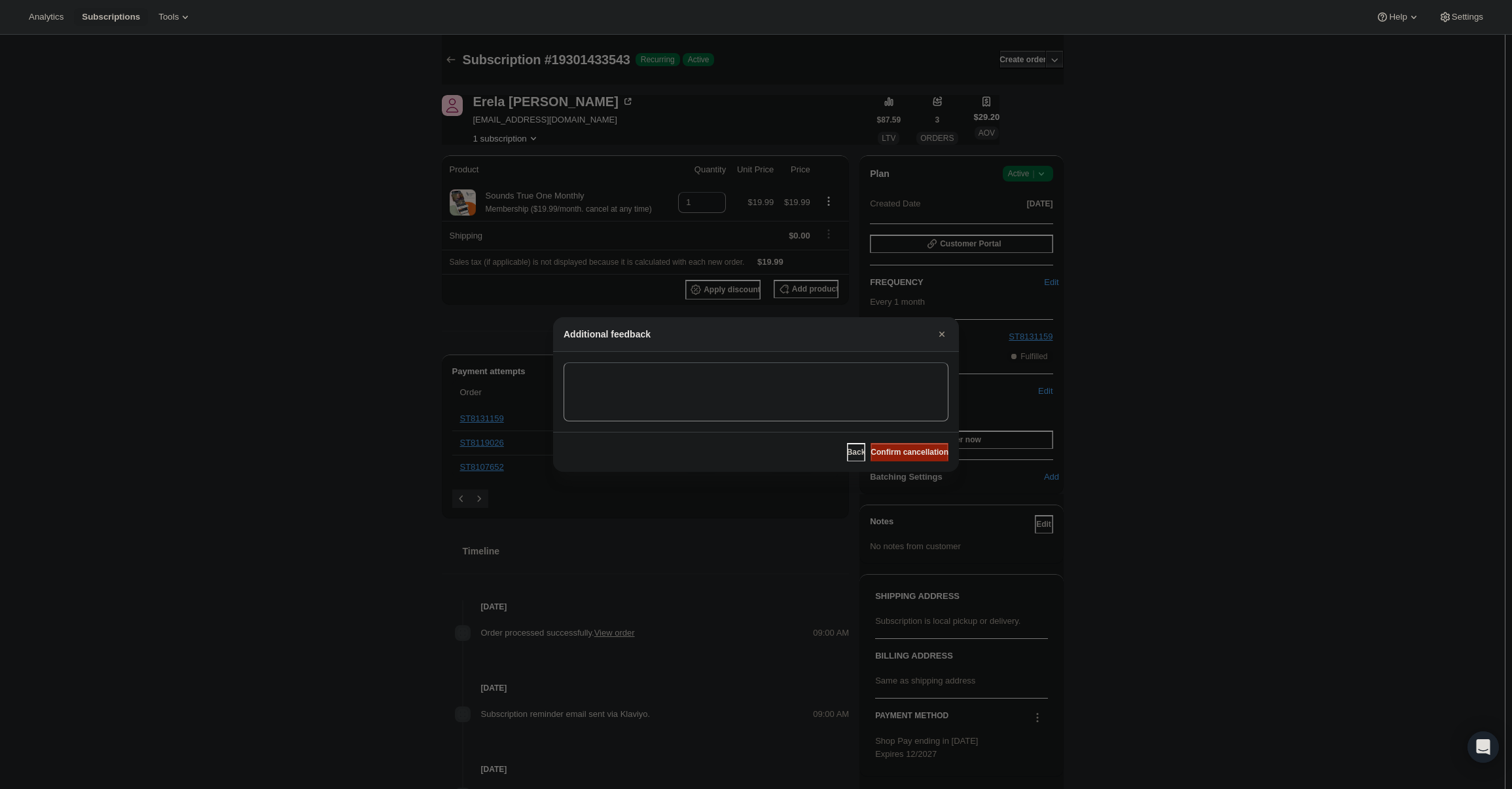
click at [906, 449] on span "Confirm cancellation" at bounding box center [909, 452] width 78 height 10
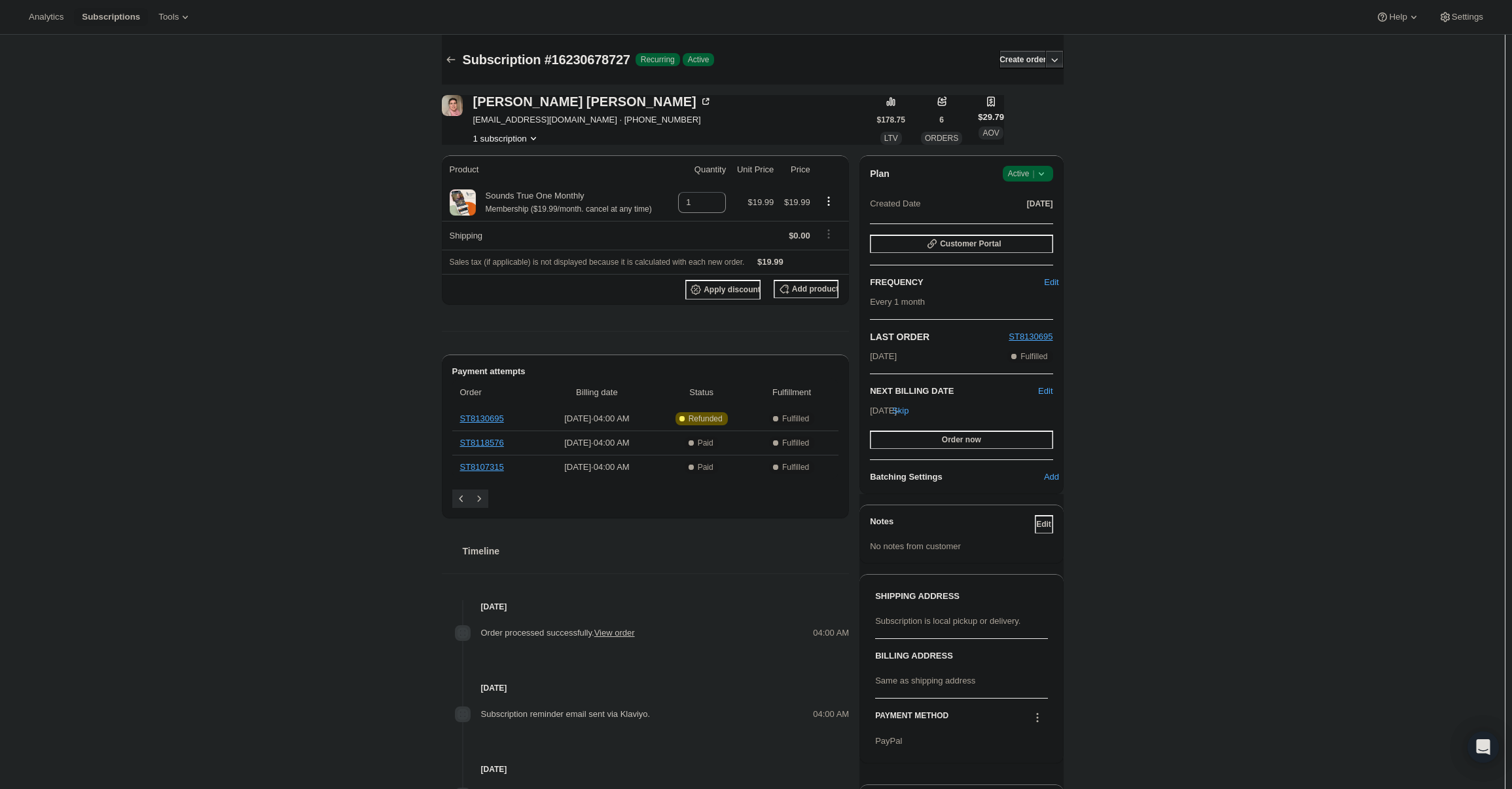
click at [1046, 175] on icon at bounding box center [1042, 173] width 13 height 13
drag, startPoint x: 1040, startPoint y: 221, endPoint x: 1031, endPoint y: 220, distance: 9.1
click at [1031, 220] on span "Cancel subscription" at bounding box center [1032, 222] width 74 height 9
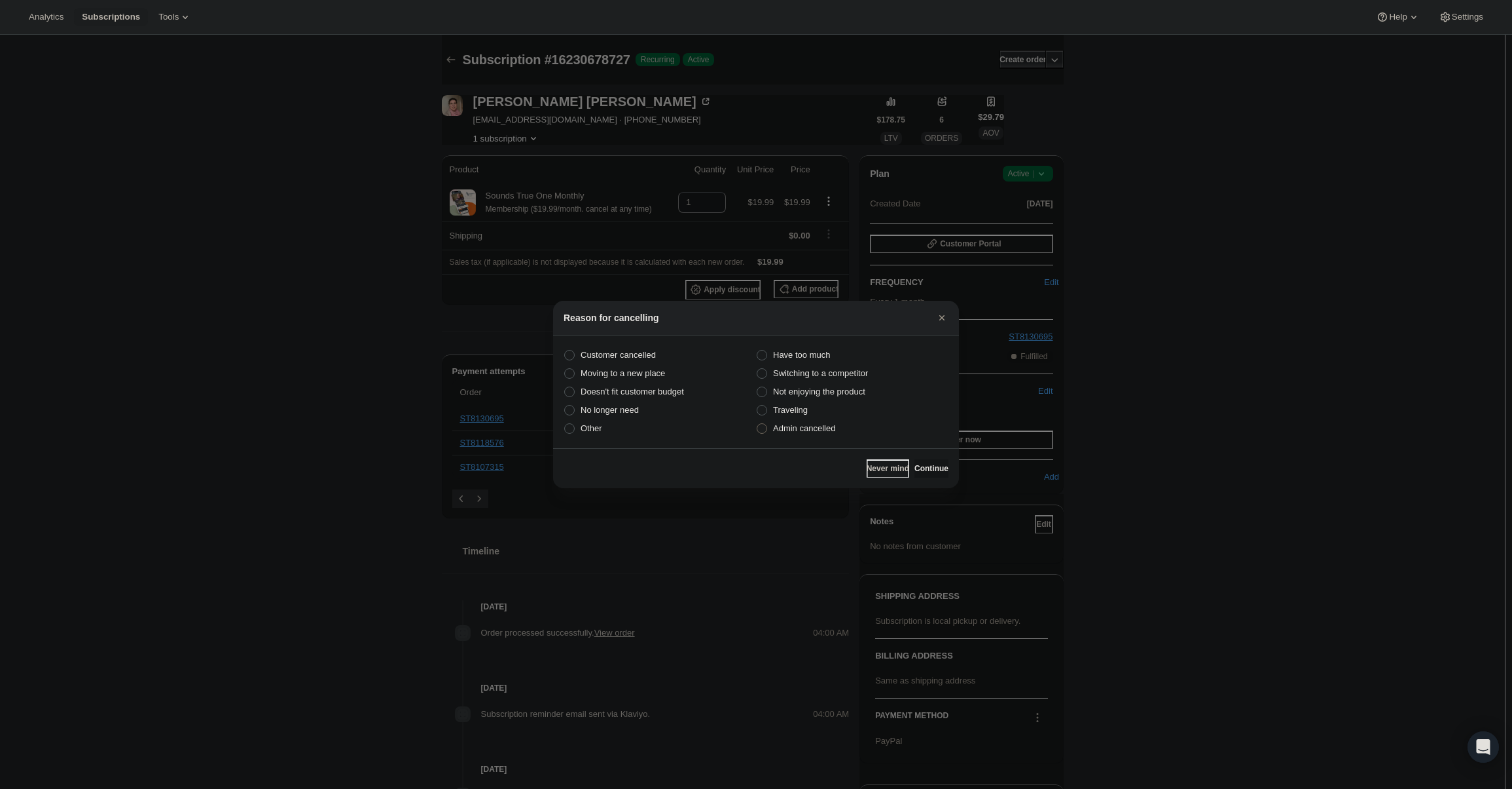
click at [806, 436] on label "Admin cancelled" at bounding box center [853, 428] width 192 height 18
click at [757, 424] on input "Admin cancelled" at bounding box center [756, 423] width 1 height 1
radio input "true"
click at [915, 468] on span "Continue" at bounding box center [932, 468] width 34 height 10
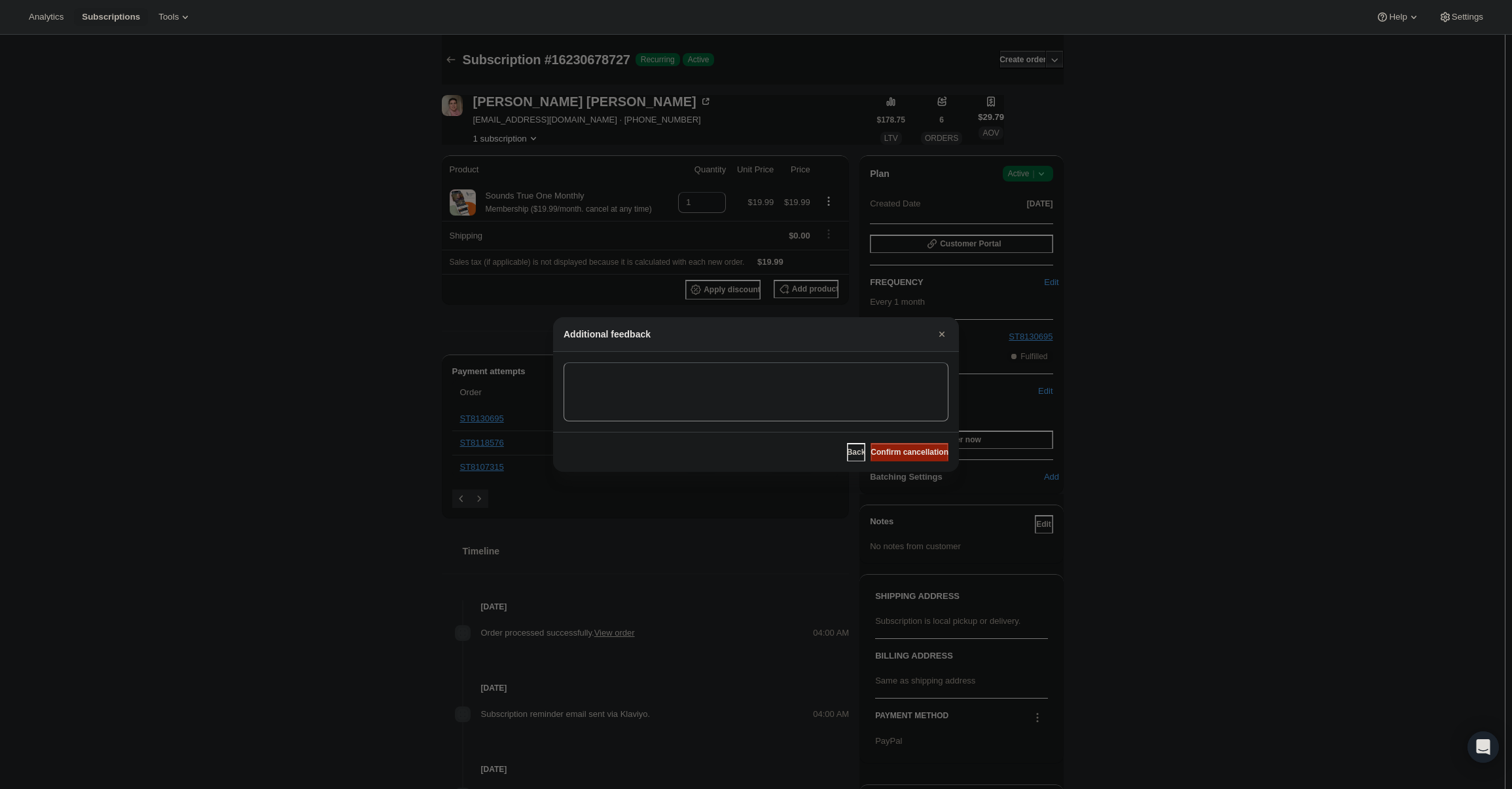
click at [902, 455] on span "Confirm cancellation" at bounding box center [909, 452] width 78 height 10
